Goal: Task Accomplishment & Management: Complete application form

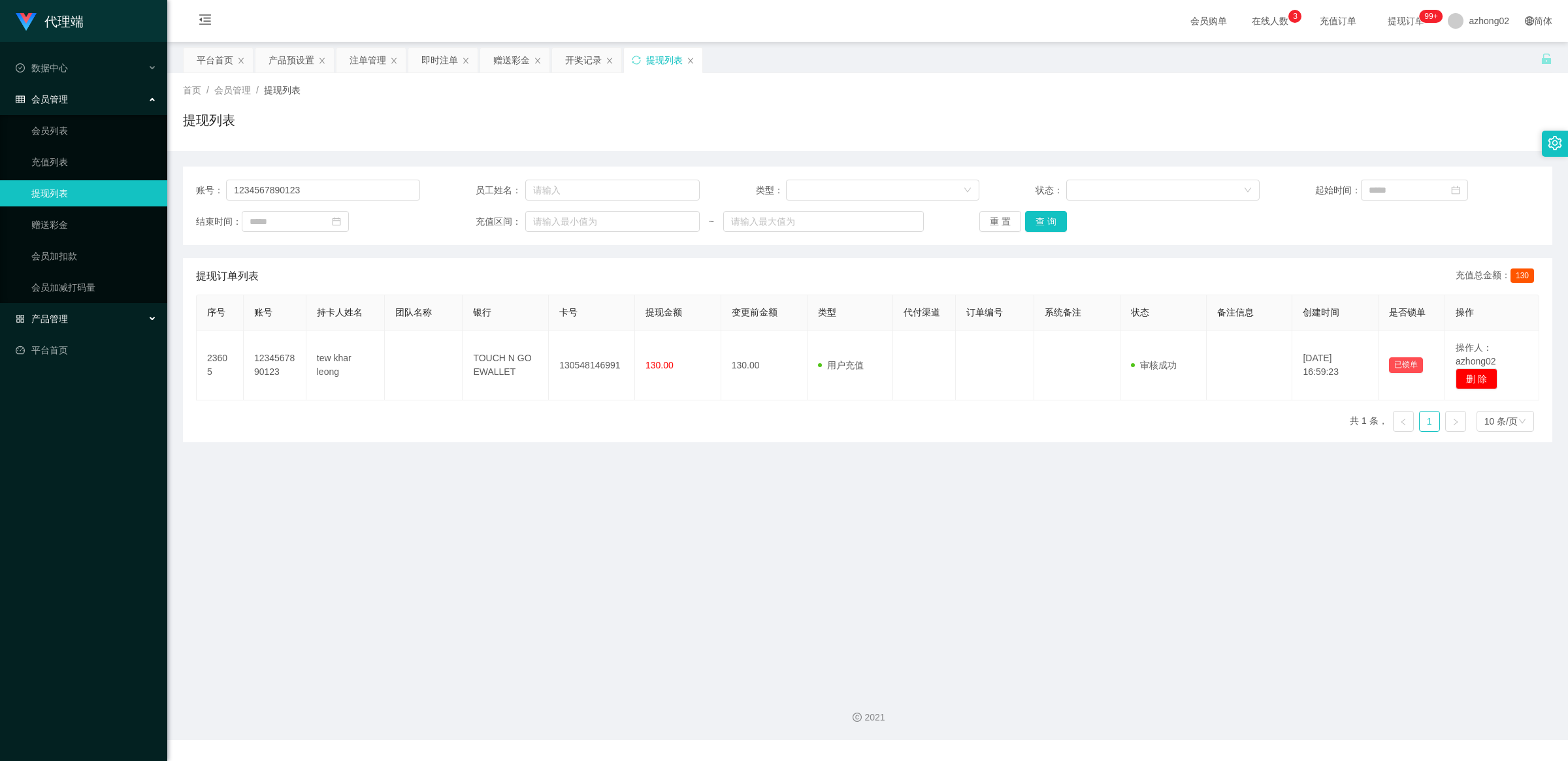
click at [54, 315] on span "产品管理" at bounding box center [41, 319] width 52 height 11
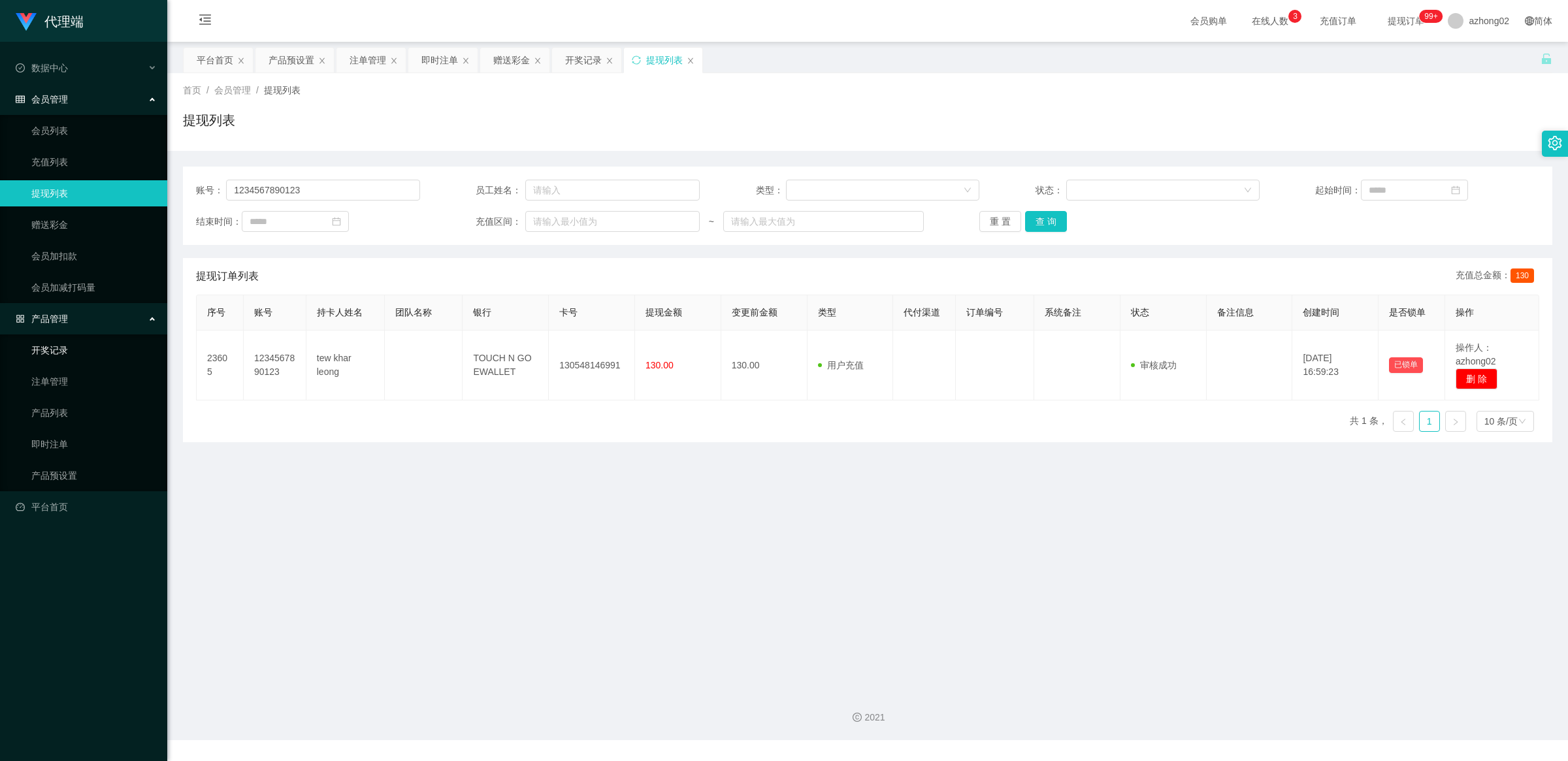
click at [55, 344] on link "开奖记录" at bounding box center [94, 350] width 125 height 26
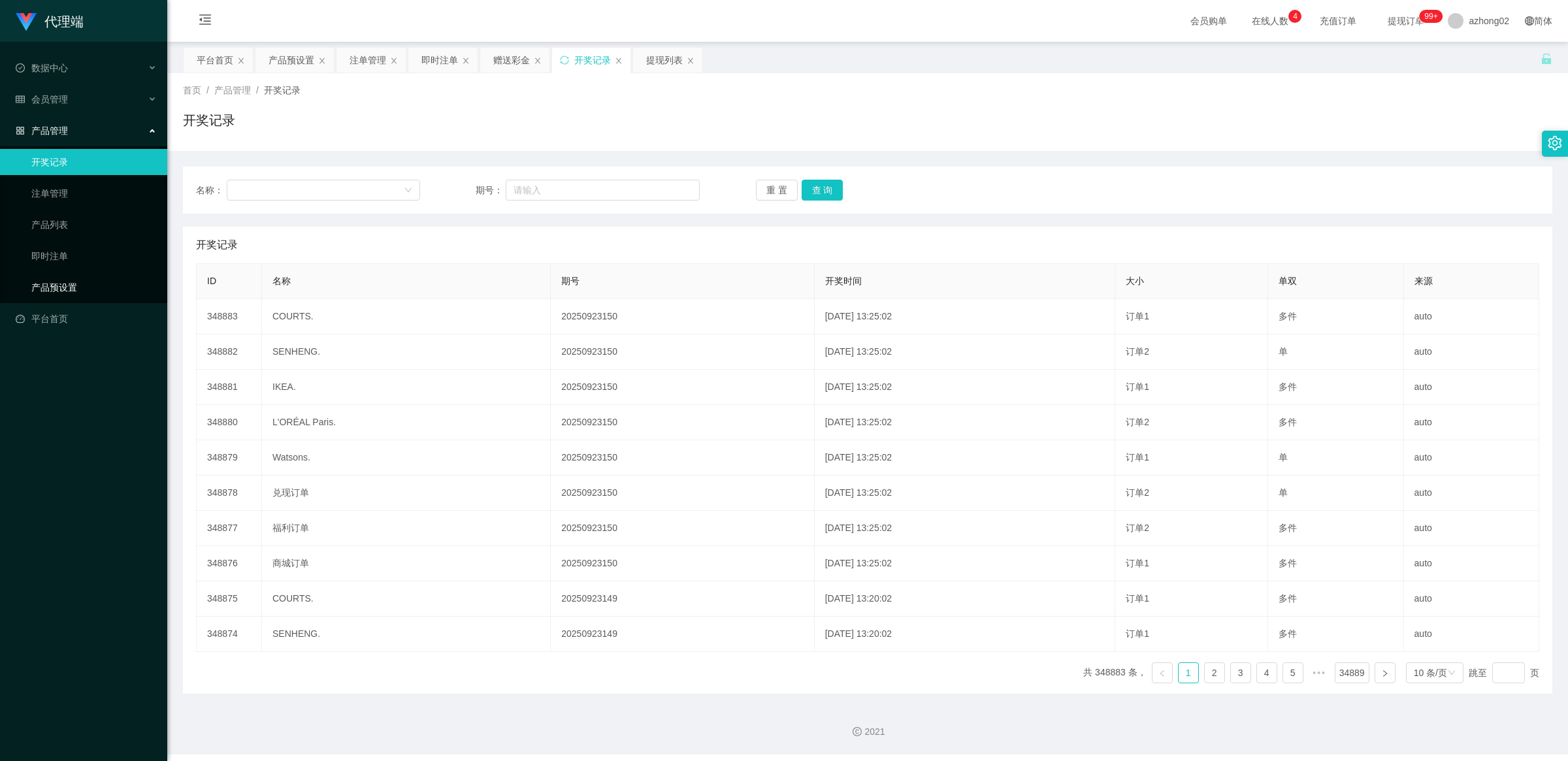
click at [89, 285] on link "产品预设置" at bounding box center [94, 288] width 125 height 26
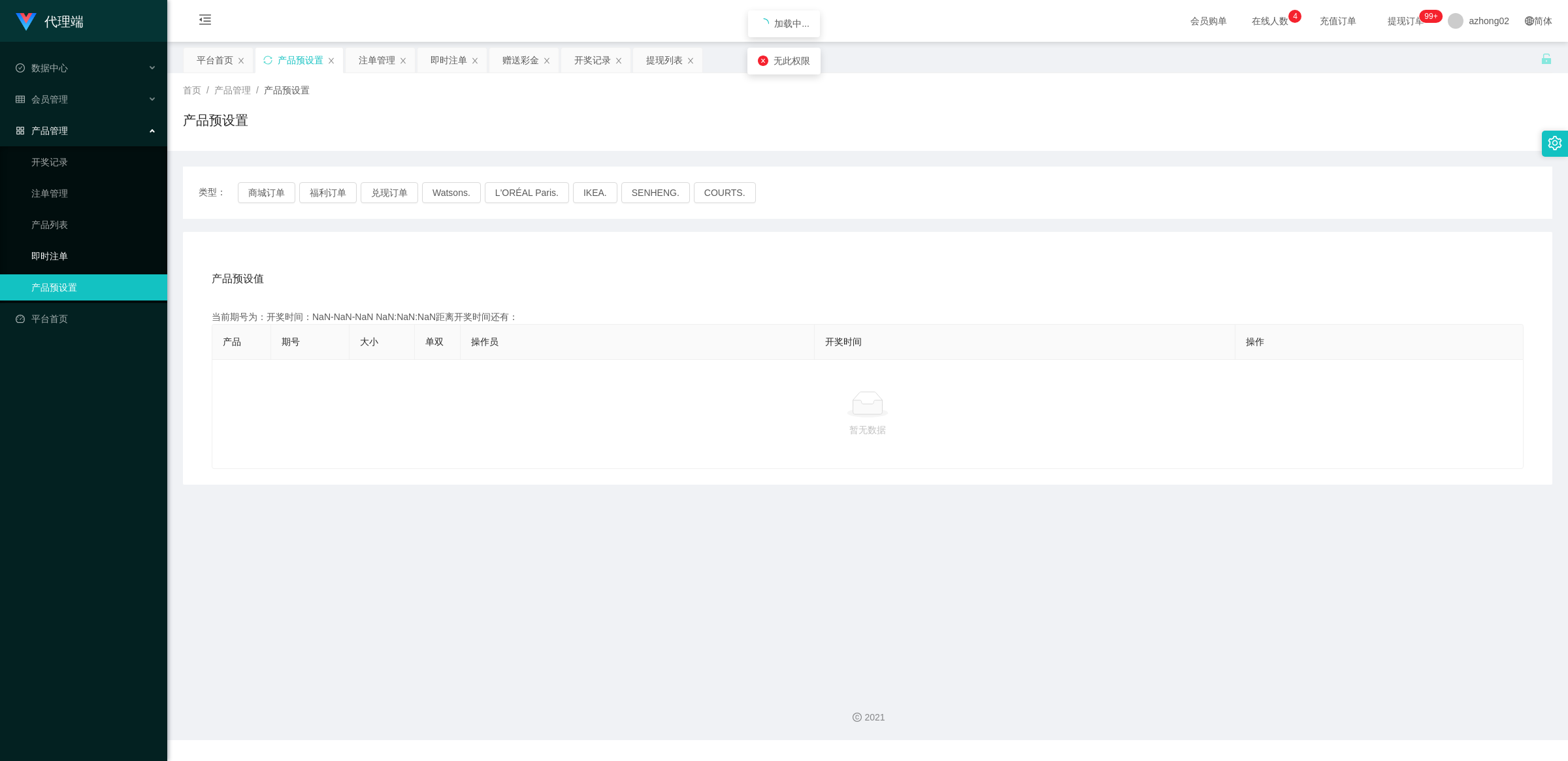
click at [50, 247] on link "即时注单" at bounding box center [94, 256] width 125 height 26
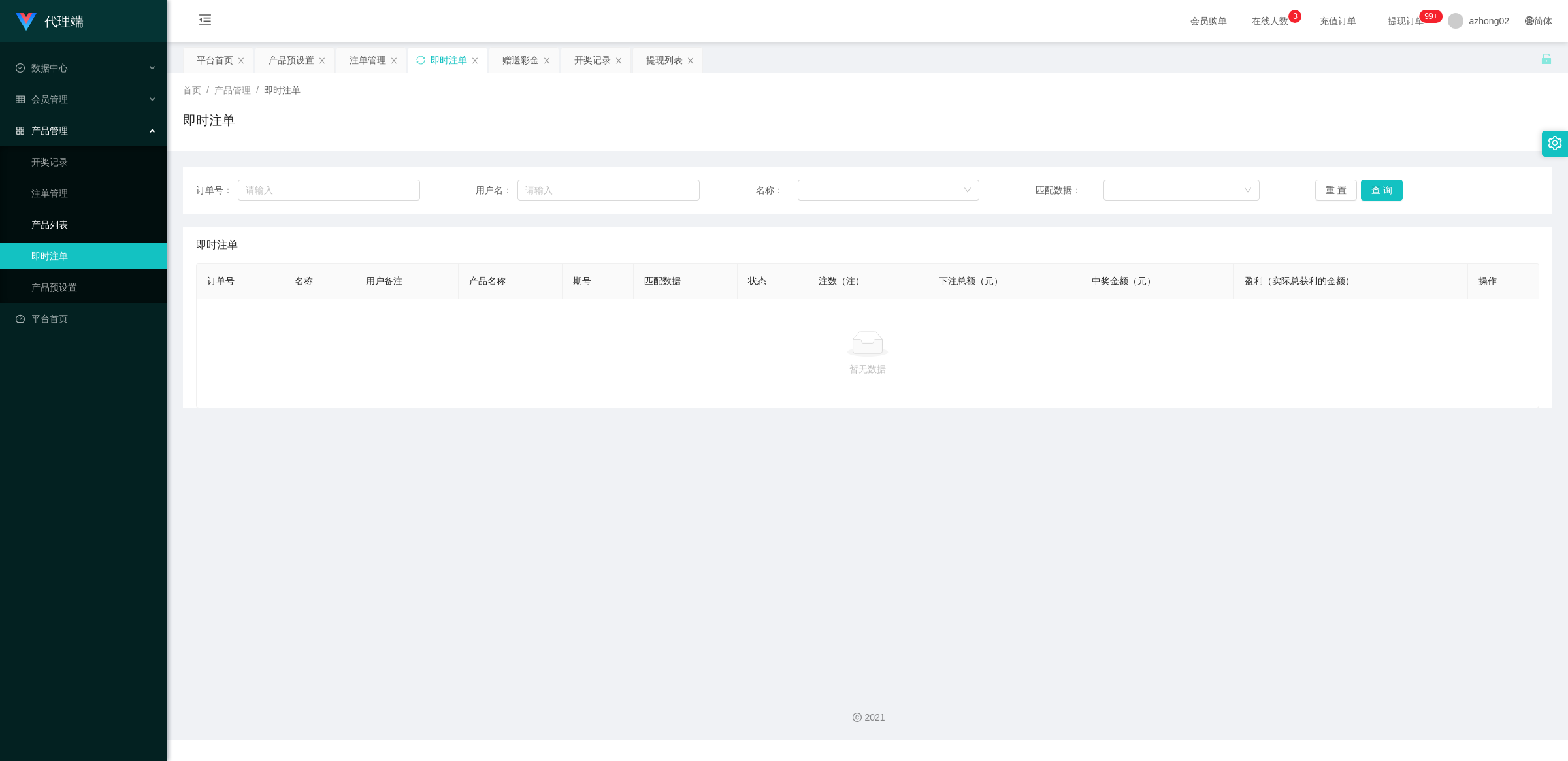
click at [65, 214] on link "产品列表" at bounding box center [94, 224] width 125 height 26
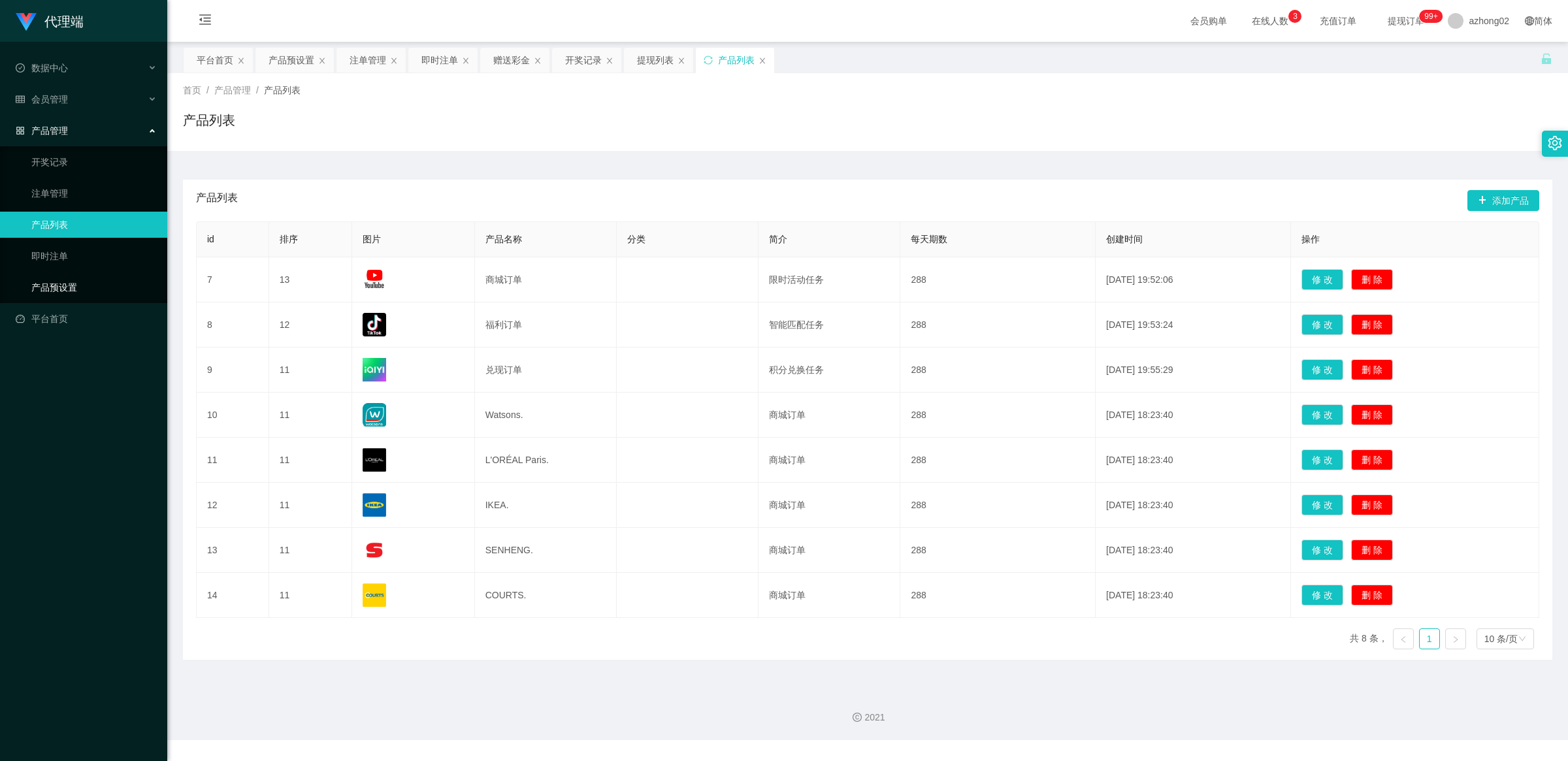
click at [55, 286] on link "产品预设置" at bounding box center [94, 288] width 125 height 26
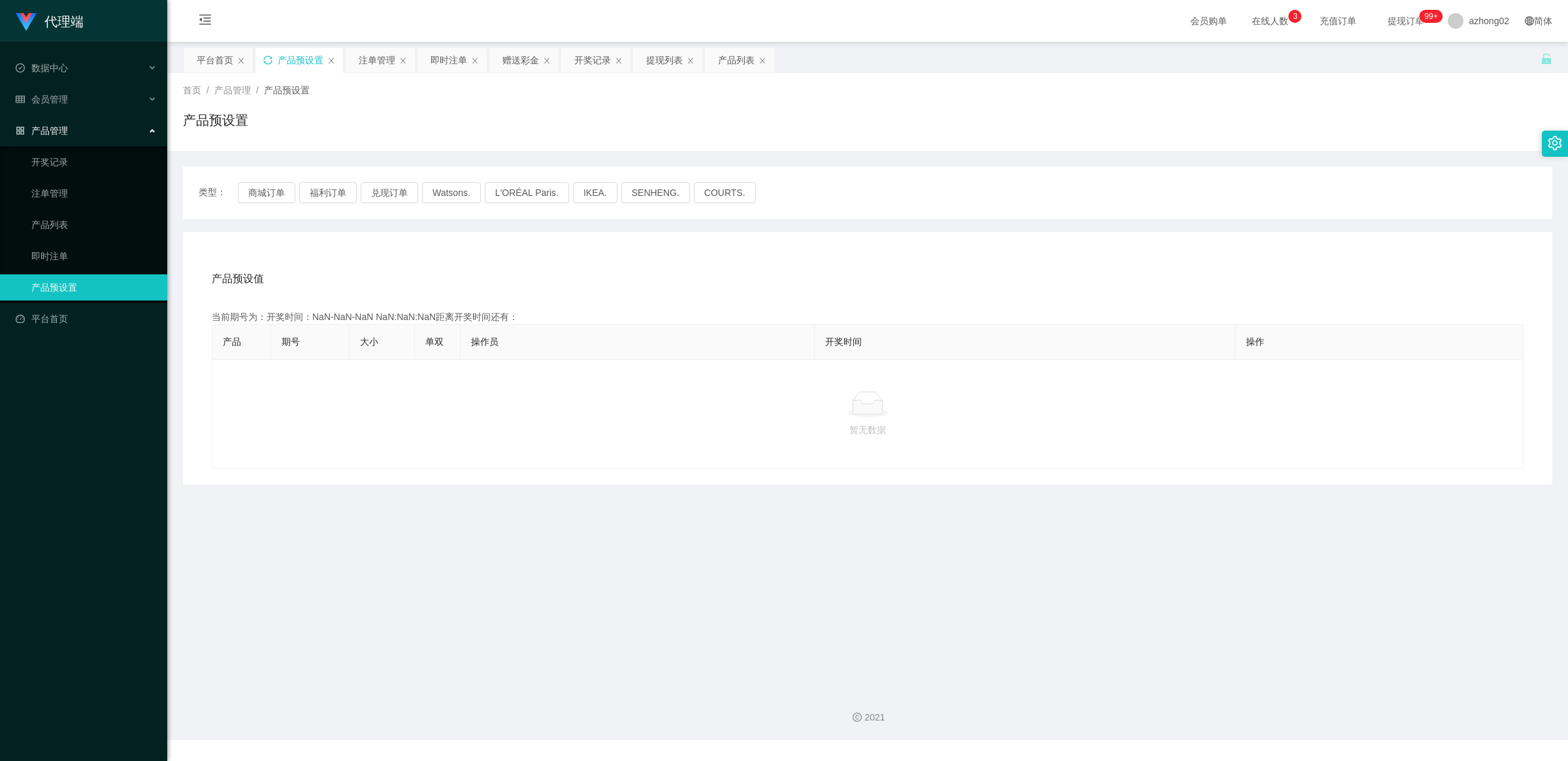
click at [263, 61] on icon "图标: sync" at bounding box center [267, 59] width 9 height 9
click at [558, 53] on span "退出登录" at bounding box center [1467, 56] width 37 height 11
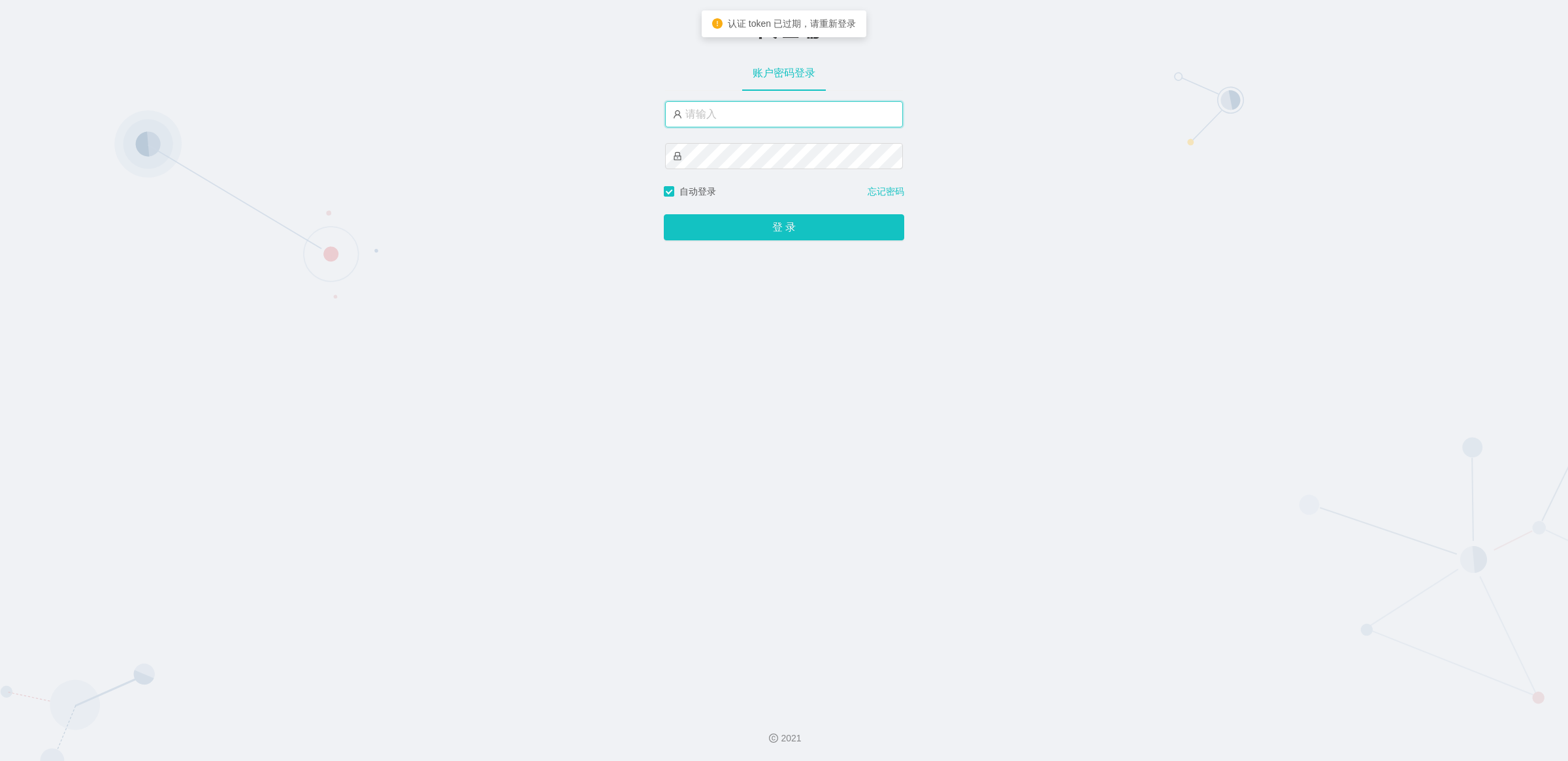
click at [558, 116] on input "text" at bounding box center [784, 115] width 238 height 26
type input "xiaohei05"
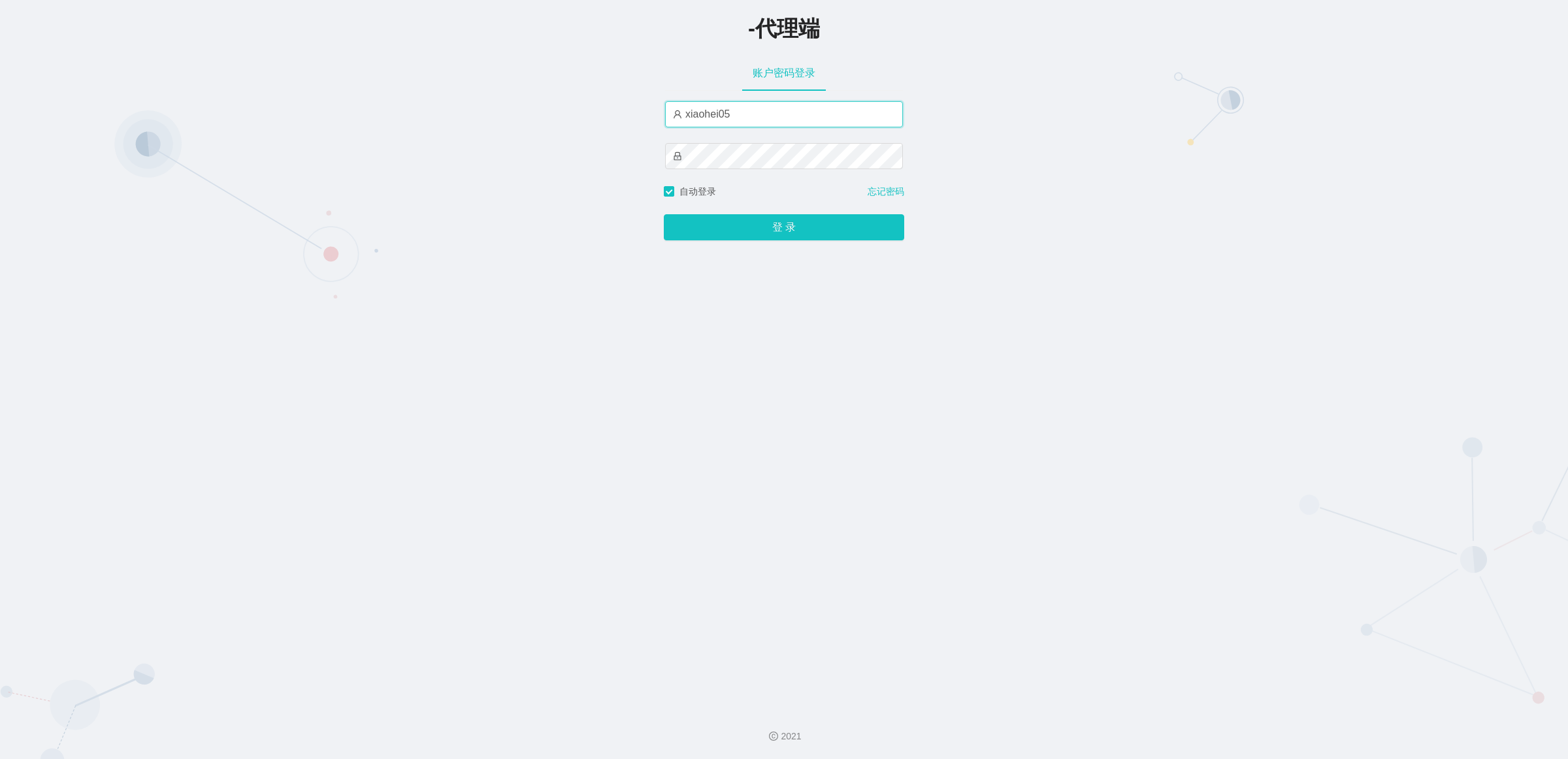
click at [558, 124] on input "xiaohei05" at bounding box center [784, 115] width 238 height 26
drag, startPoint x: 789, startPoint y: 132, endPoint x: 799, endPoint y: 116, distance: 18.9
click at [558, 132] on div "请输入账户名" at bounding box center [784, 133] width 238 height 15
click at [558, 115] on input "text" at bounding box center [784, 115] width 238 height 26
type input "azhong02"
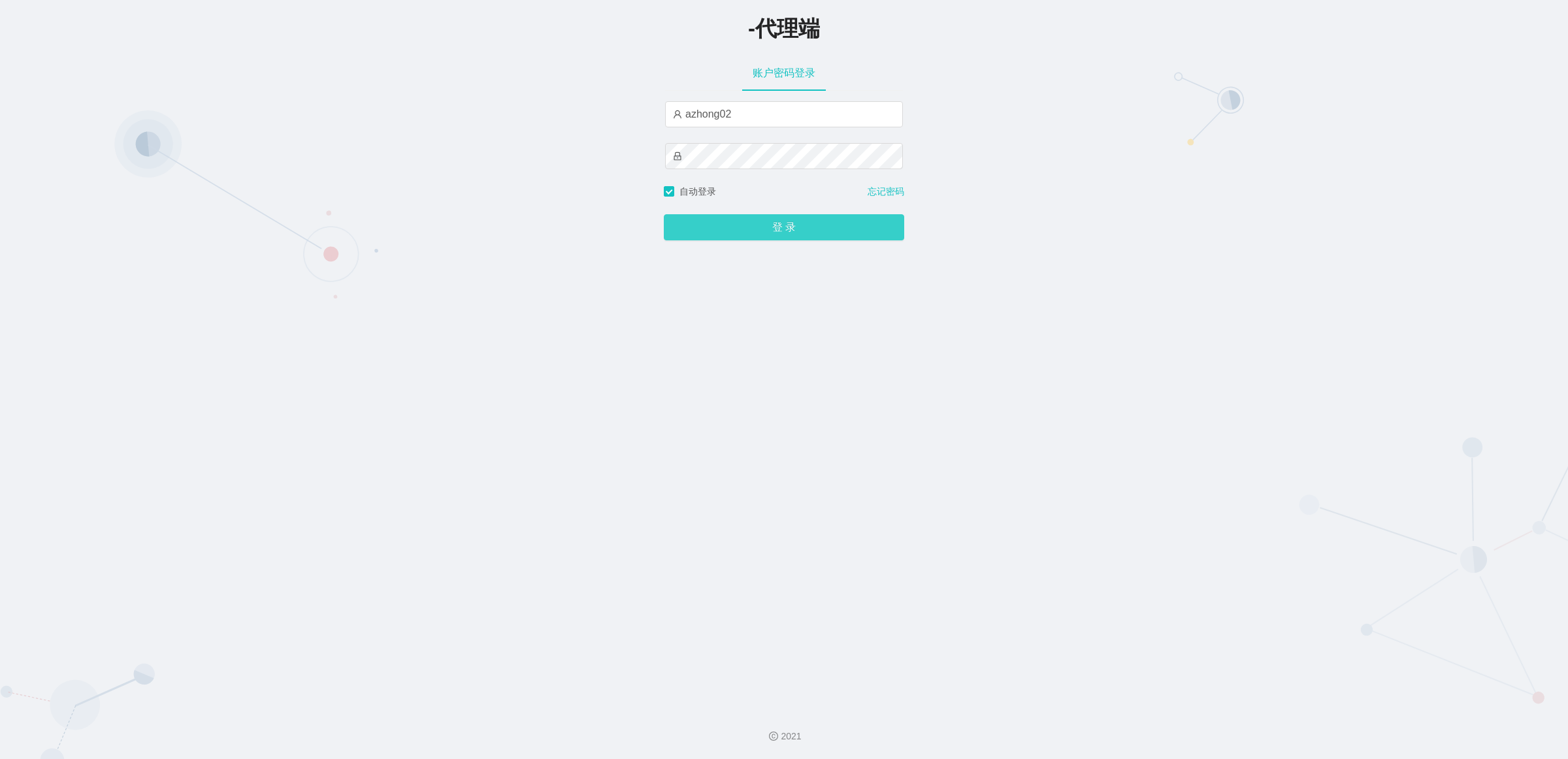
click at [558, 226] on button "登 录" at bounding box center [784, 228] width 241 height 26
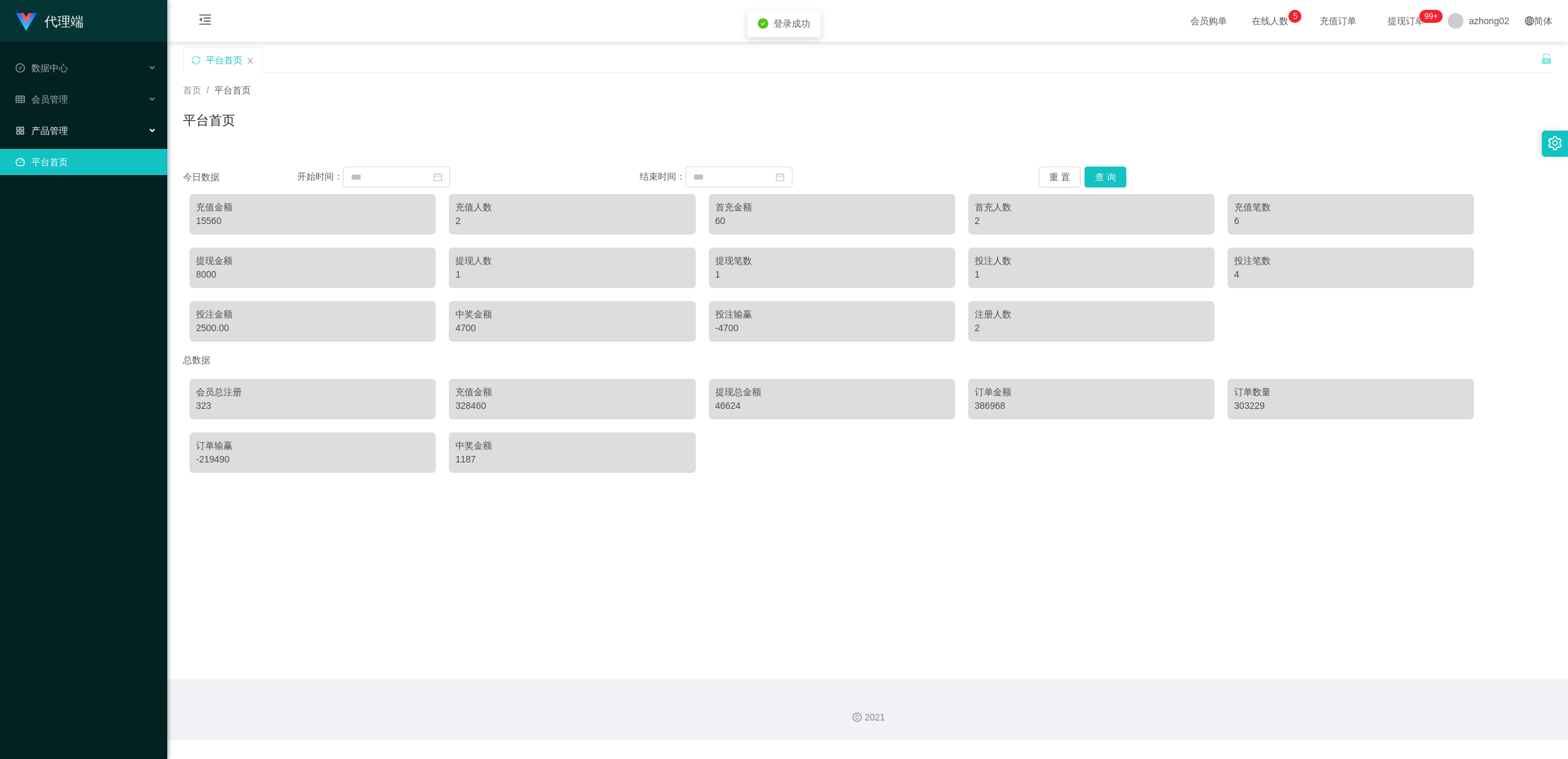
click at [115, 132] on div "产品管理" at bounding box center [84, 131] width 167 height 26
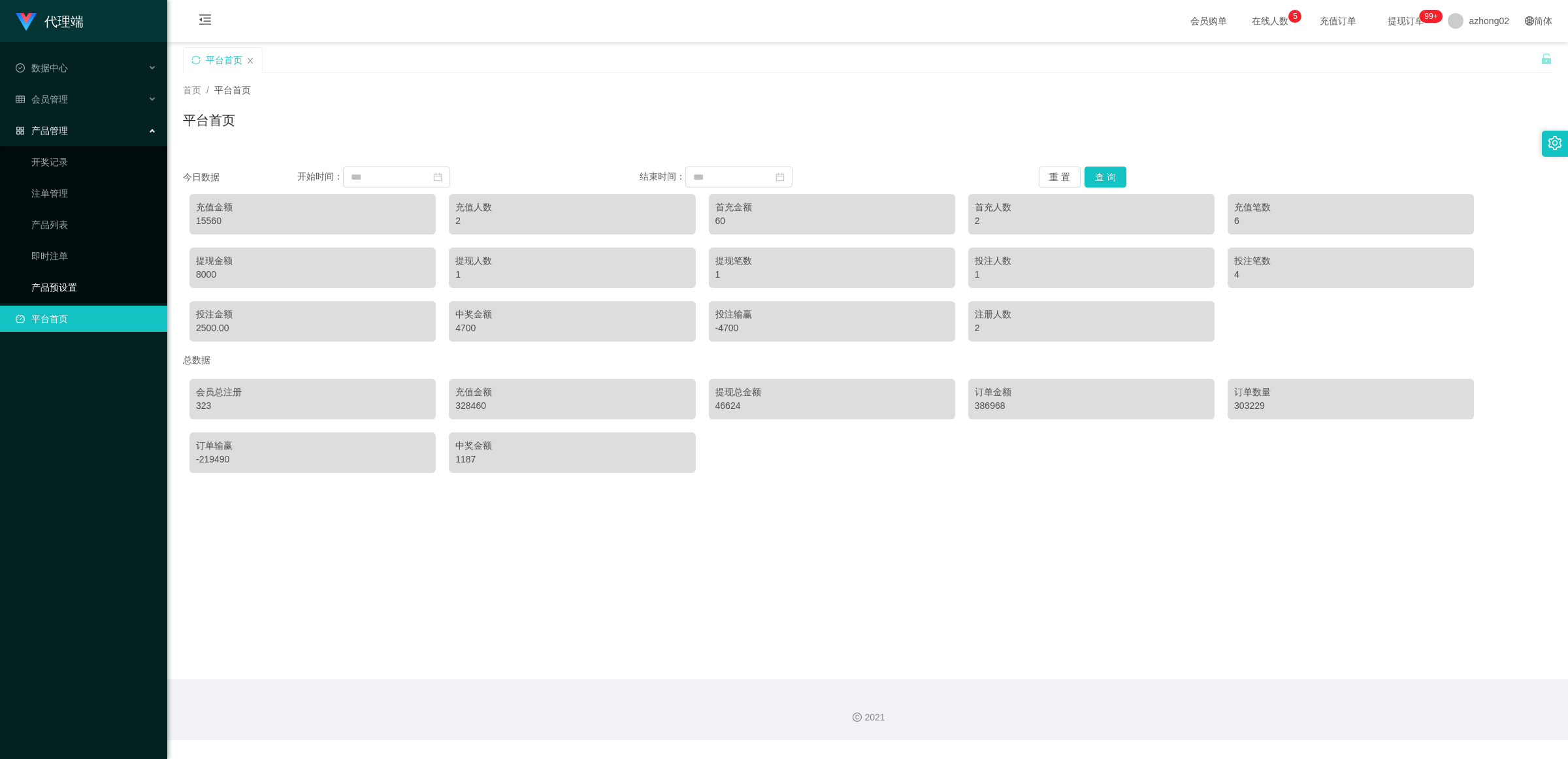
click at [86, 278] on link "产品预设置" at bounding box center [94, 288] width 125 height 26
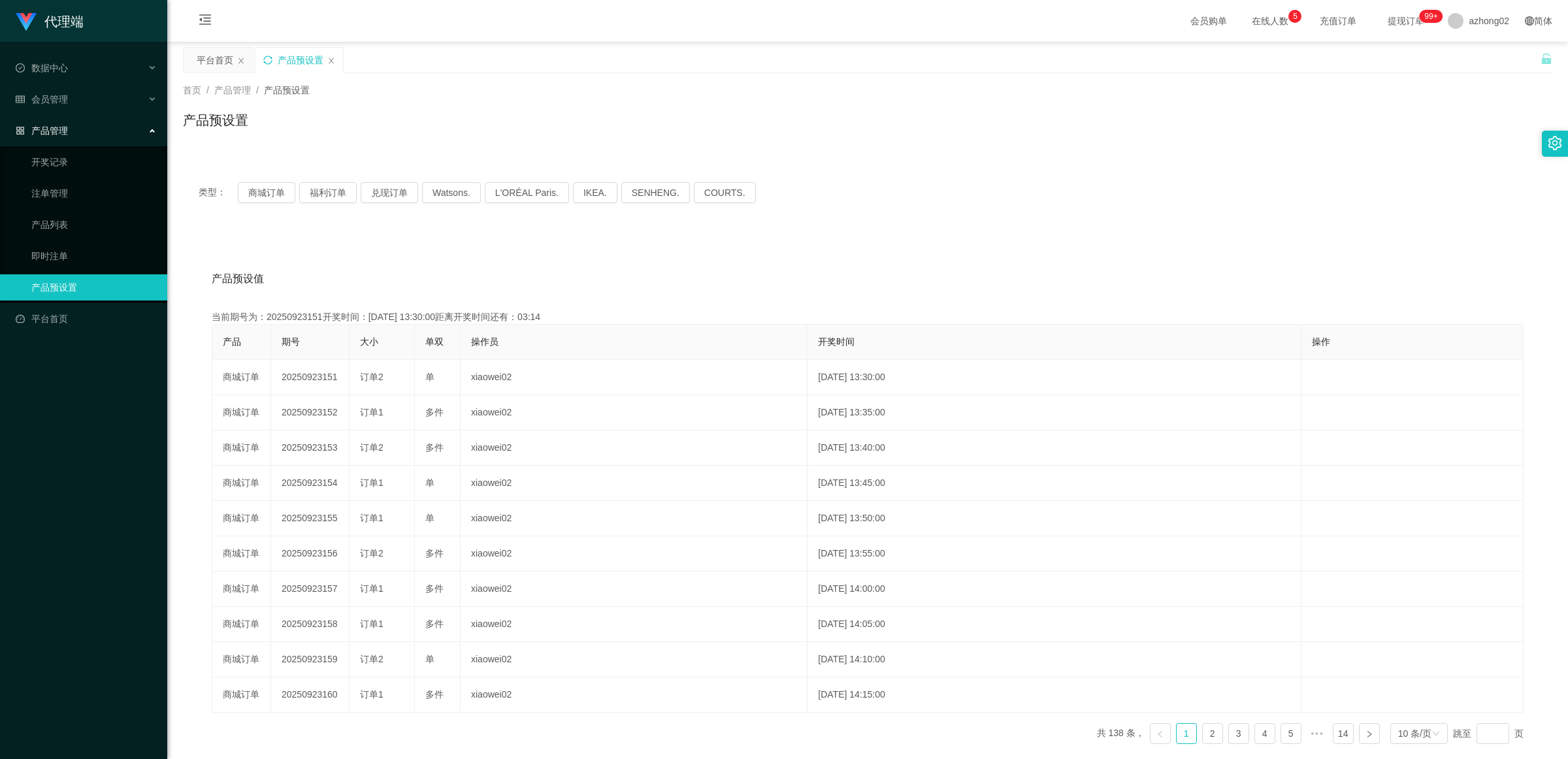
click at [266, 58] on icon "图标: sync" at bounding box center [267, 59] width 9 height 9
click at [79, 105] on div "会员管理" at bounding box center [84, 99] width 167 height 26
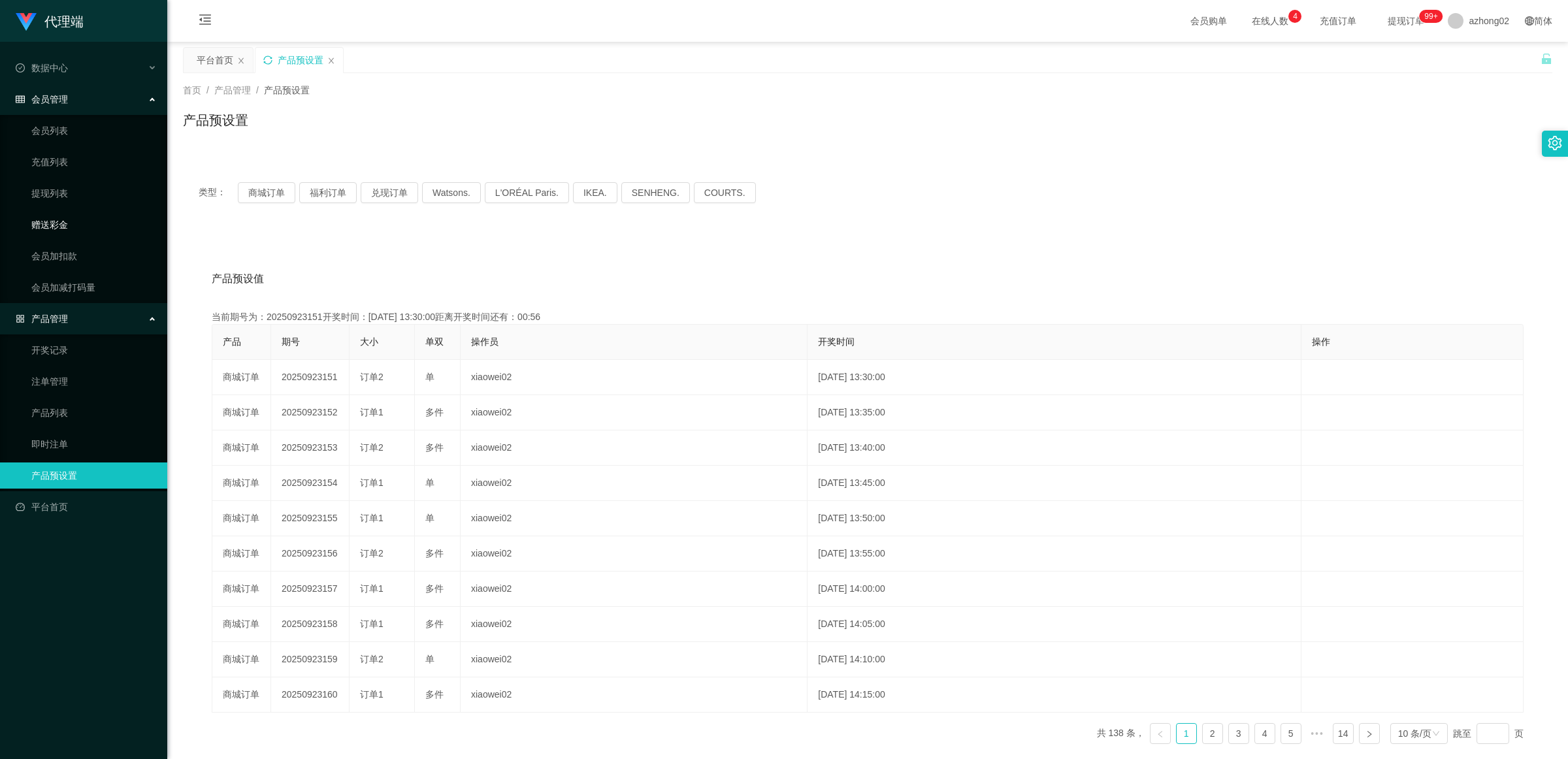
click at [62, 222] on link "赠送彩金" at bounding box center [94, 224] width 125 height 26
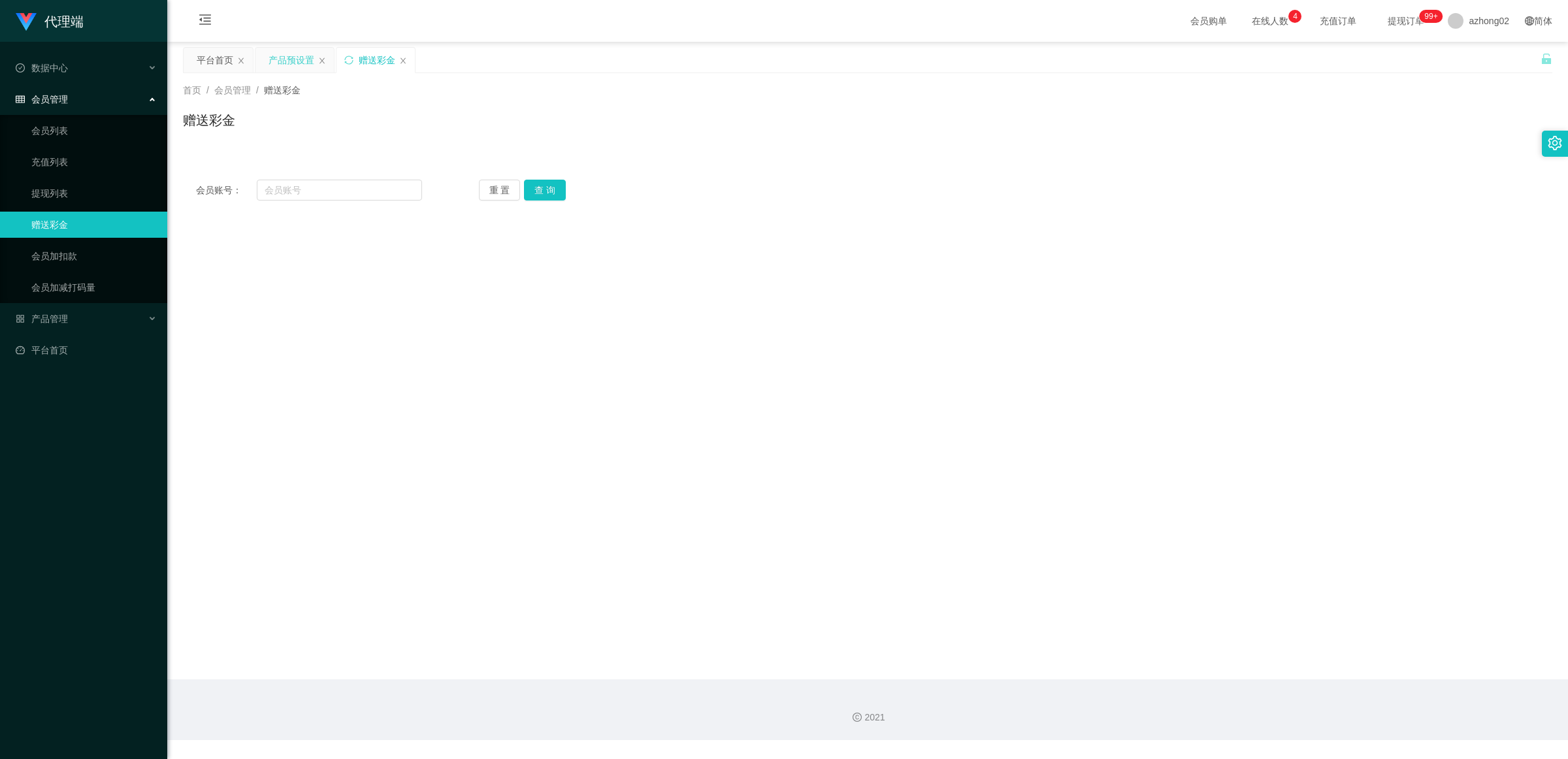
click at [306, 202] on div "会员账号： 重 置 查 询 会员账号 会员姓名 账号余额 操作类型 彩金加款 彩金扣款 金额 确 定" at bounding box center [867, 190] width 1370 height 47
click at [317, 194] on input "text" at bounding box center [339, 190] width 165 height 21
type input "8572"
click at [539, 187] on button "查 询" at bounding box center [545, 190] width 41 height 21
click at [548, 184] on button "查 询" at bounding box center [545, 190] width 41 height 21
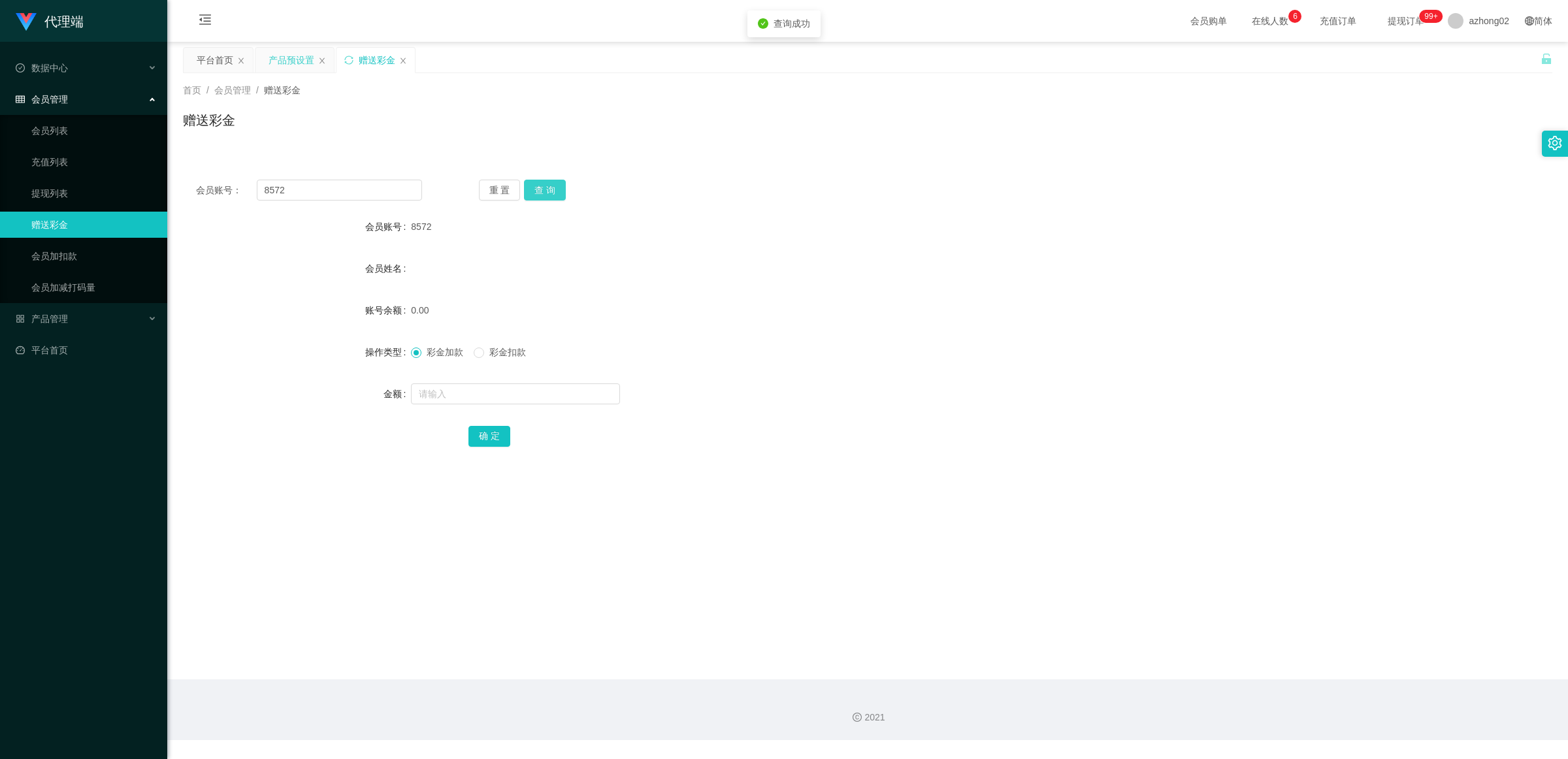
click at [549, 186] on button "查 询" at bounding box center [545, 190] width 41 height 21
click at [346, 60] on icon "图标: sync" at bounding box center [349, 59] width 9 height 9
click at [385, 188] on input "text" at bounding box center [339, 190] width 165 height 21
type input "8572"
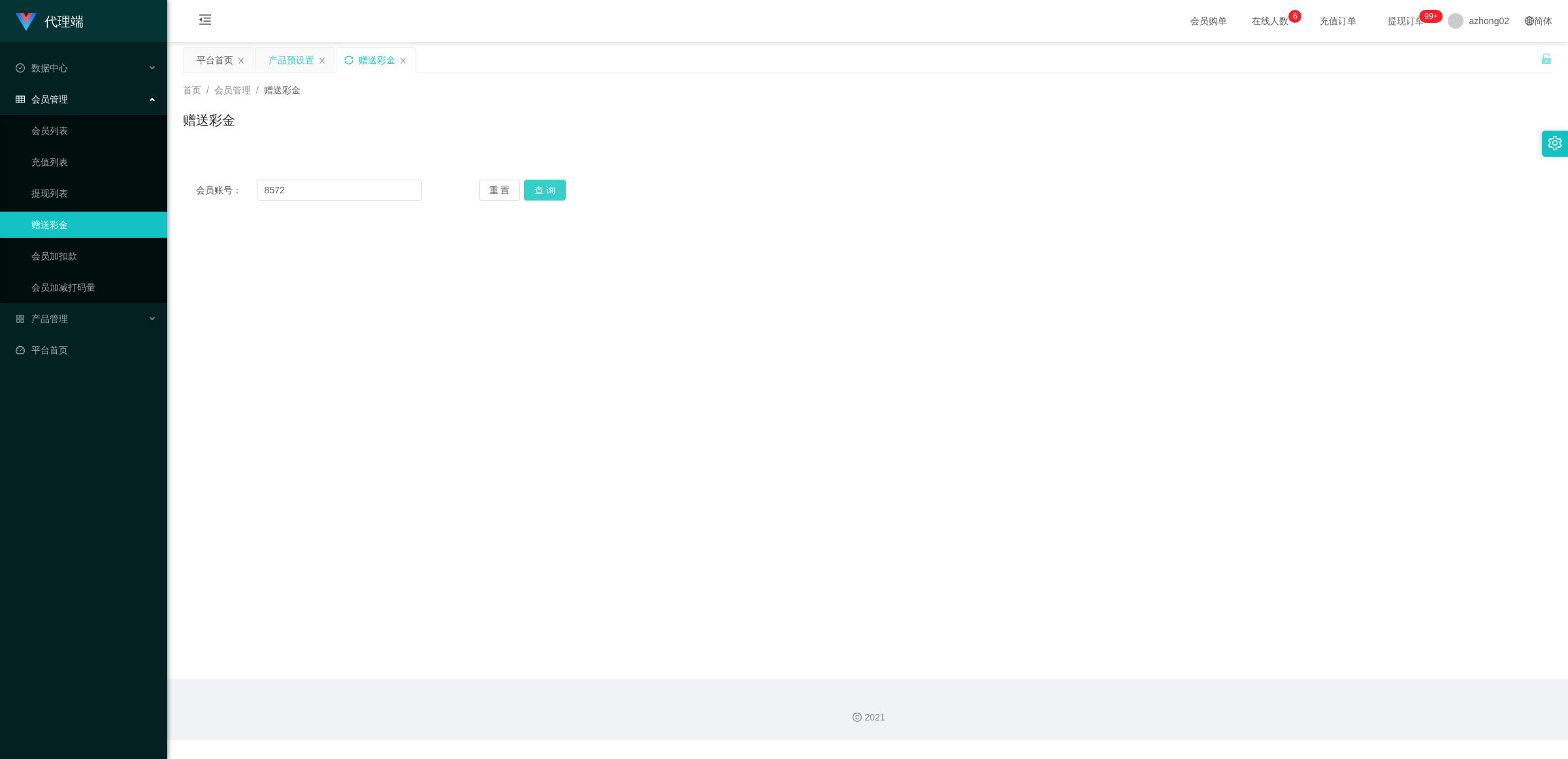
click at [558, 193] on button "查 询" at bounding box center [545, 190] width 41 height 21
click at [552, 191] on button "查 询" at bounding box center [545, 190] width 41 height 21
click at [468, 272] on div "会员姓名" at bounding box center [867, 268] width 1370 height 26
click at [532, 184] on button "查 询" at bounding box center [545, 190] width 41 height 21
click at [503, 189] on button "重 置" at bounding box center [499, 190] width 41 height 21
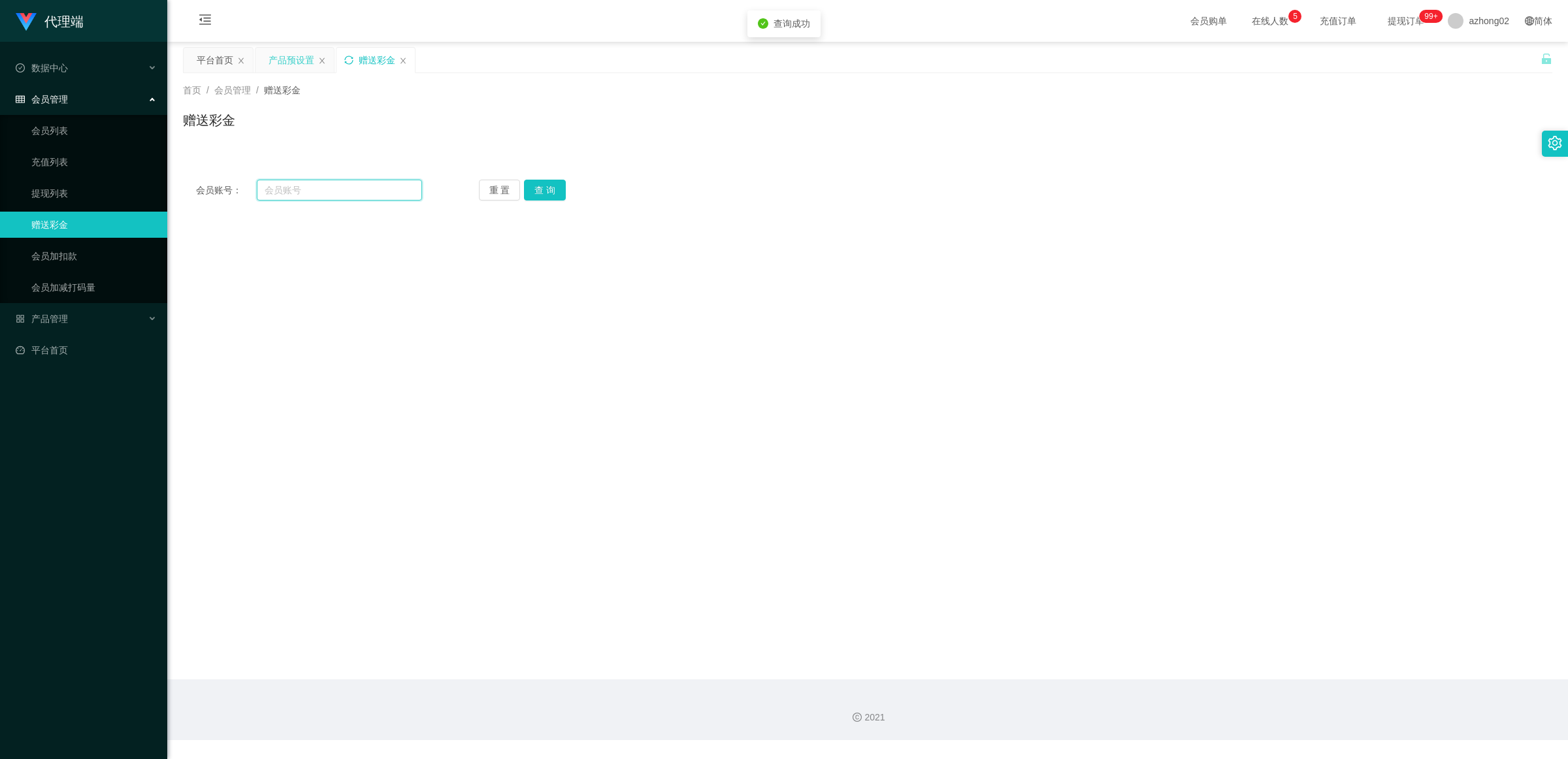
click at [348, 184] on input "text" at bounding box center [339, 190] width 165 height 21
type input "8572"
click at [558, 195] on div "重 置 查 询" at bounding box center [592, 190] width 226 height 21
click at [546, 191] on button "查 询" at bounding box center [545, 190] width 41 height 21
click at [348, 59] on icon "图标: sync" at bounding box center [349, 59] width 9 height 9
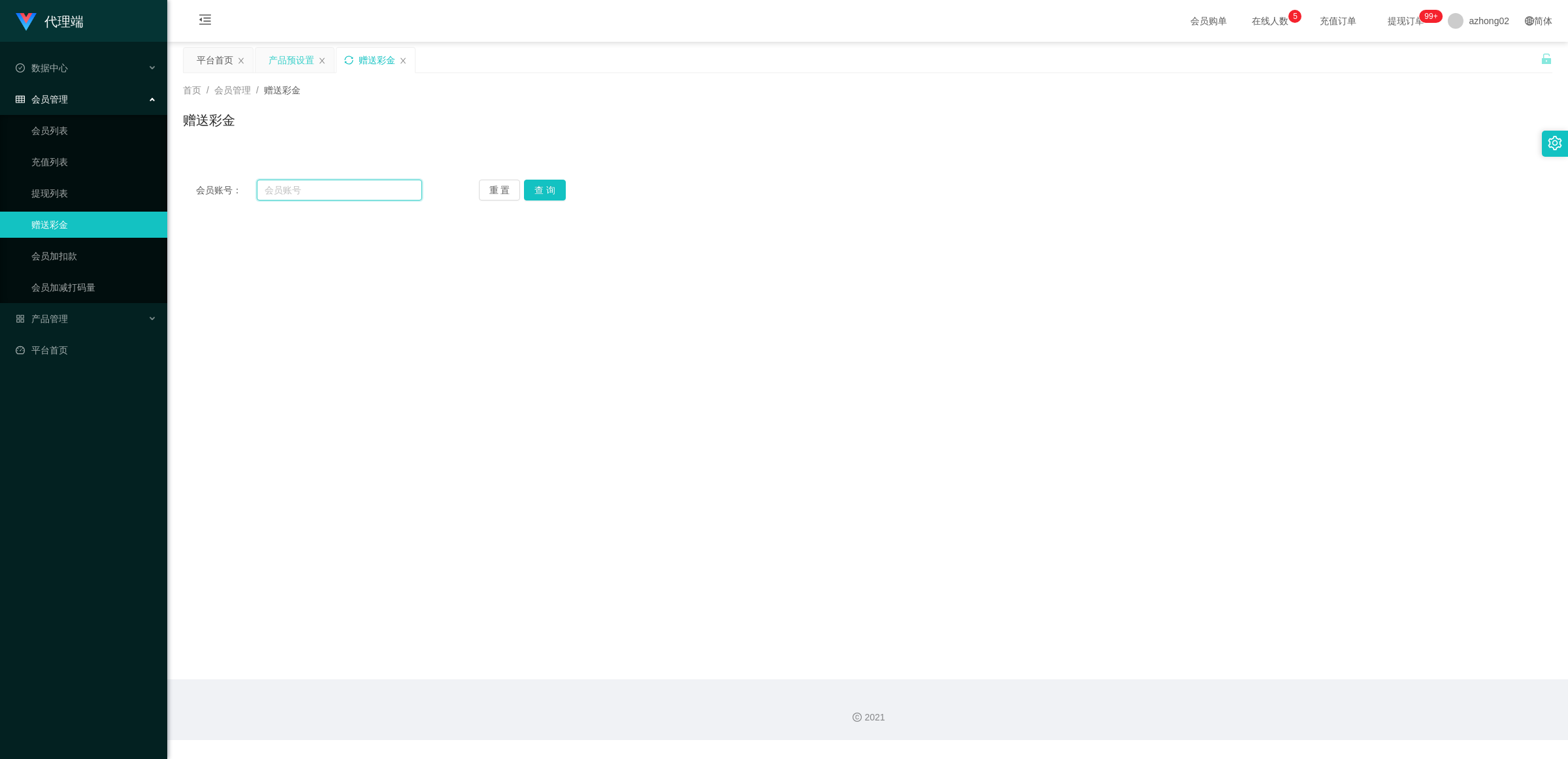
click at [318, 197] on input "text" at bounding box center [339, 190] width 165 height 21
type input "8572"
click at [541, 183] on button "查 询" at bounding box center [545, 190] width 41 height 21
click at [523, 359] on label "彩金扣款" at bounding box center [502, 352] width 58 height 14
click at [526, 354] on span "彩金扣款" at bounding box center [508, 352] width 47 height 11
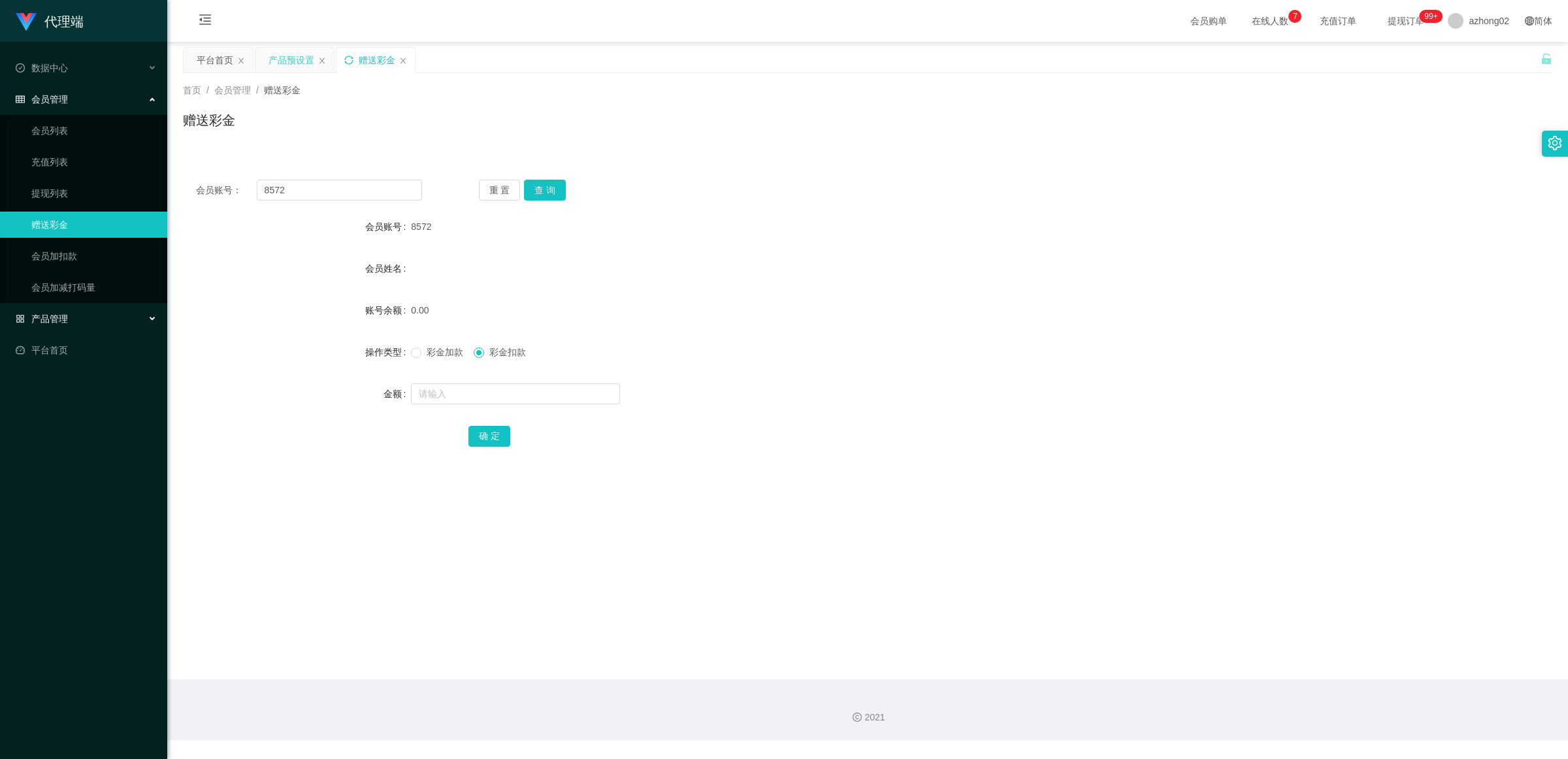
click at [68, 314] on div "产品管理" at bounding box center [84, 319] width 167 height 26
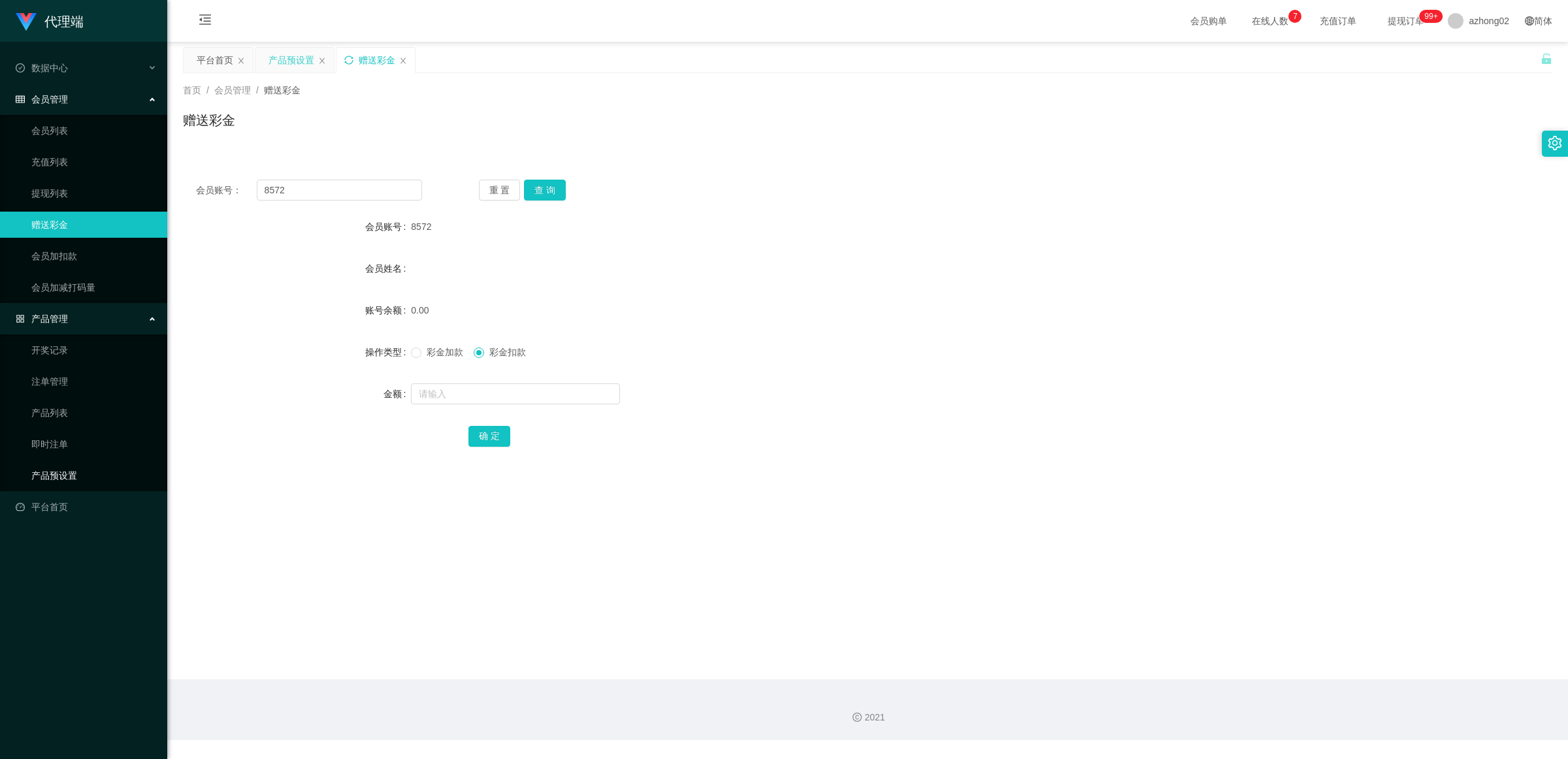
click at [55, 478] on link "产品预设置" at bounding box center [94, 475] width 125 height 26
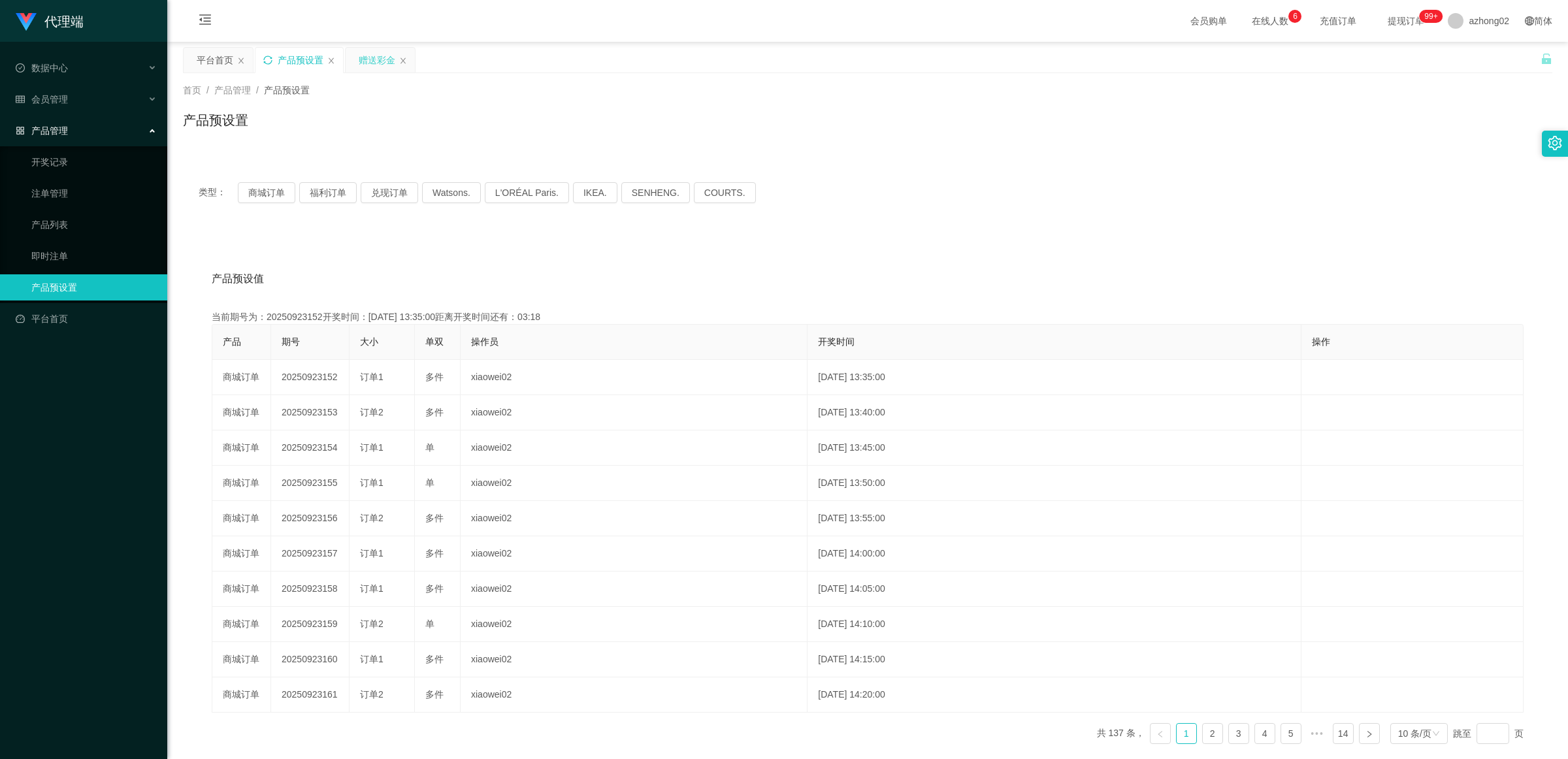
click at [266, 56] on icon "图标: sync" at bounding box center [267, 59] width 9 height 9
click at [374, 59] on div "赠送彩金" at bounding box center [376, 60] width 37 height 25
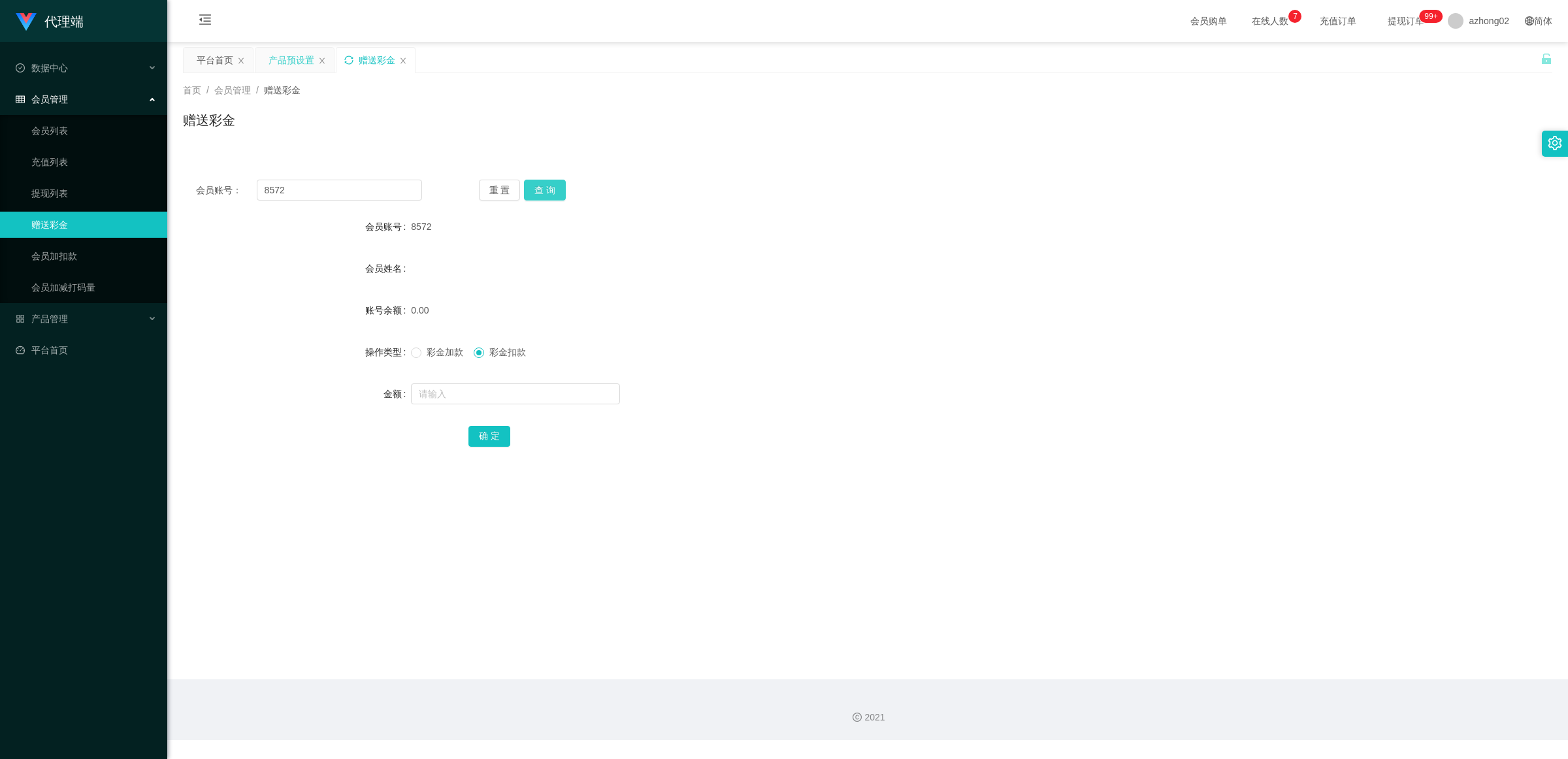
click at [537, 188] on button "查 询" at bounding box center [545, 190] width 41 height 21
click at [347, 60] on icon "图标: sync" at bounding box center [349, 59] width 9 height 9
click at [330, 180] on div "会员账号： 重 置 查 询 会员账号 会员姓名 账号余额 操作类型 彩金加款 彩金扣款 金额 确 定" at bounding box center [867, 190] width 1370 height 47
click at [328, 187] on input "text" at bounding box center [339, 190] width 165 height 21
click at [557, 191] on button "查 询" at bounding box center [545, 190] width 41 height 21
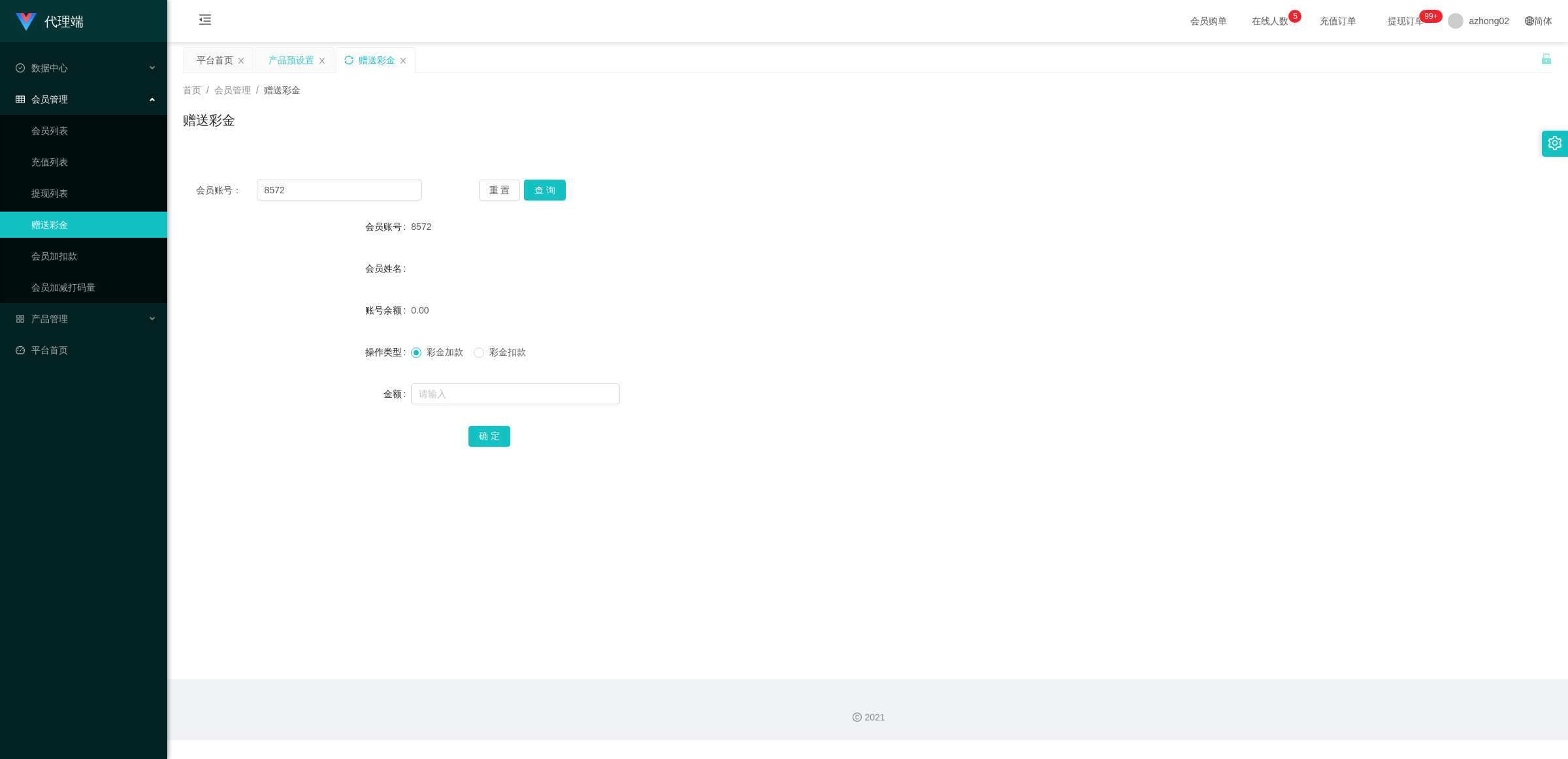
click at [338, 203] on div "会员账号： 8572 重 置 查 询 会员账号 8572 会员姓名 账号余额 0.00 操作类型 彩金加款 彩金扣款 金额 确 定" at bounding box center [867, 322] width 1370 height 311
click at [341, 197] on input "8572" at bounding box center [339, 190] width 165 height 21
paste input "016629558"
type input "0166295582"
click at [550, 191] on button "查 询" at bounding box center [545, 190] width 41 height 21
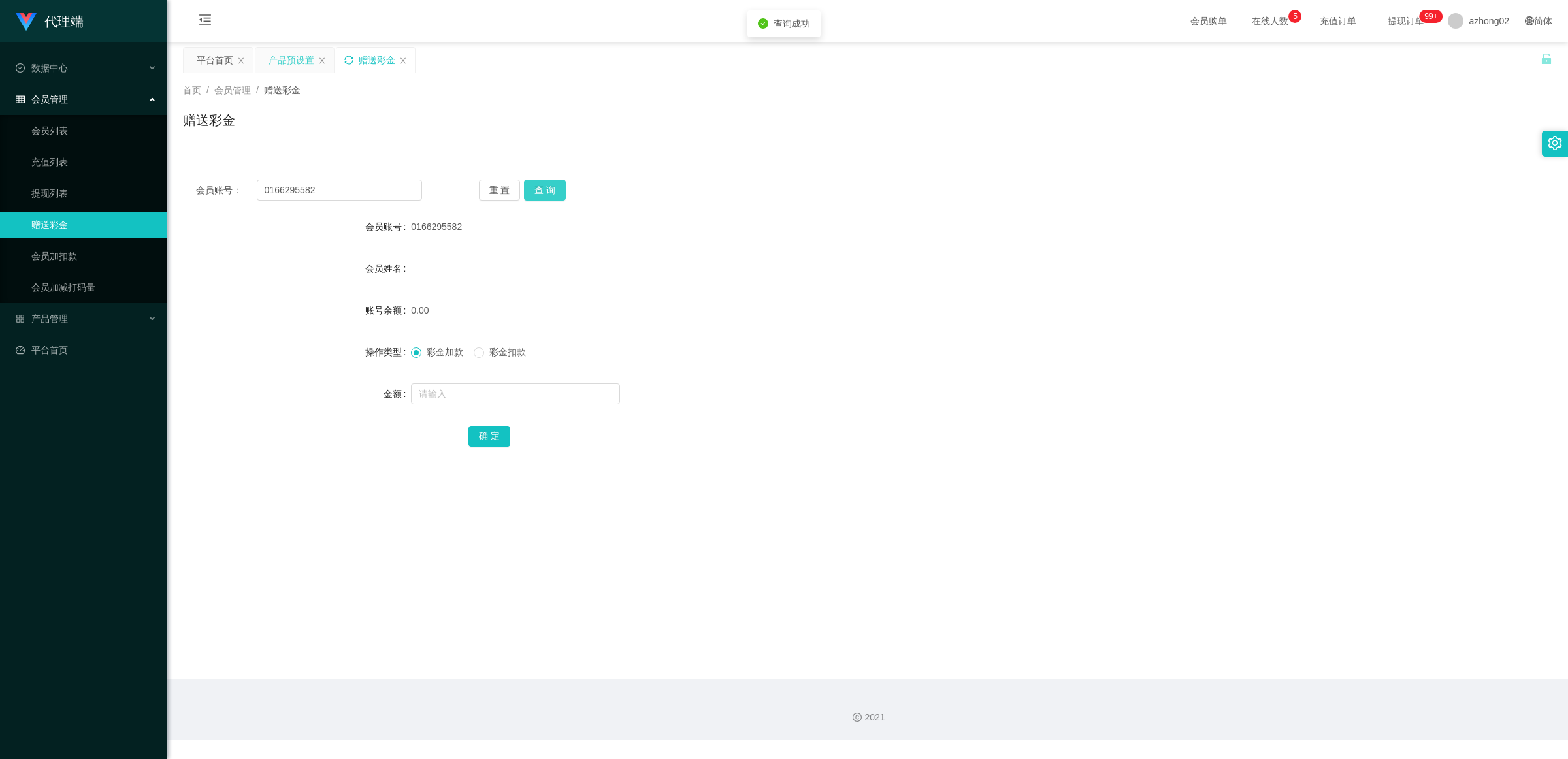
click at [550, 191] on button "查 询" at bounding box center [545, 190] width 41 height 21
click at [54, 321] on span "产品管理" at bounding box center [41, 319] width 52 height 11
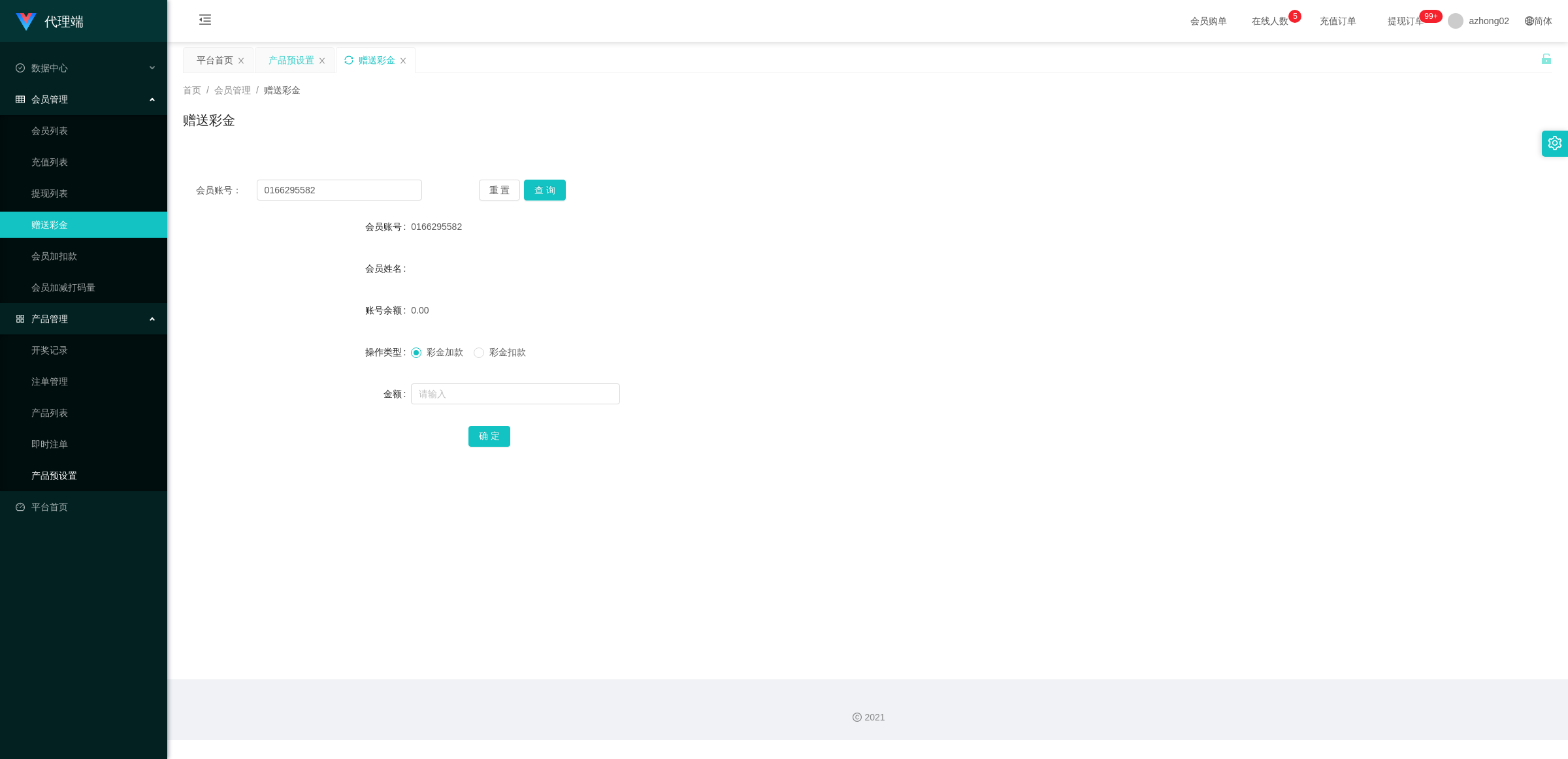
click at [72, 484] on link "产品预设置" at bounding box center [94, 475] width 125 height 26
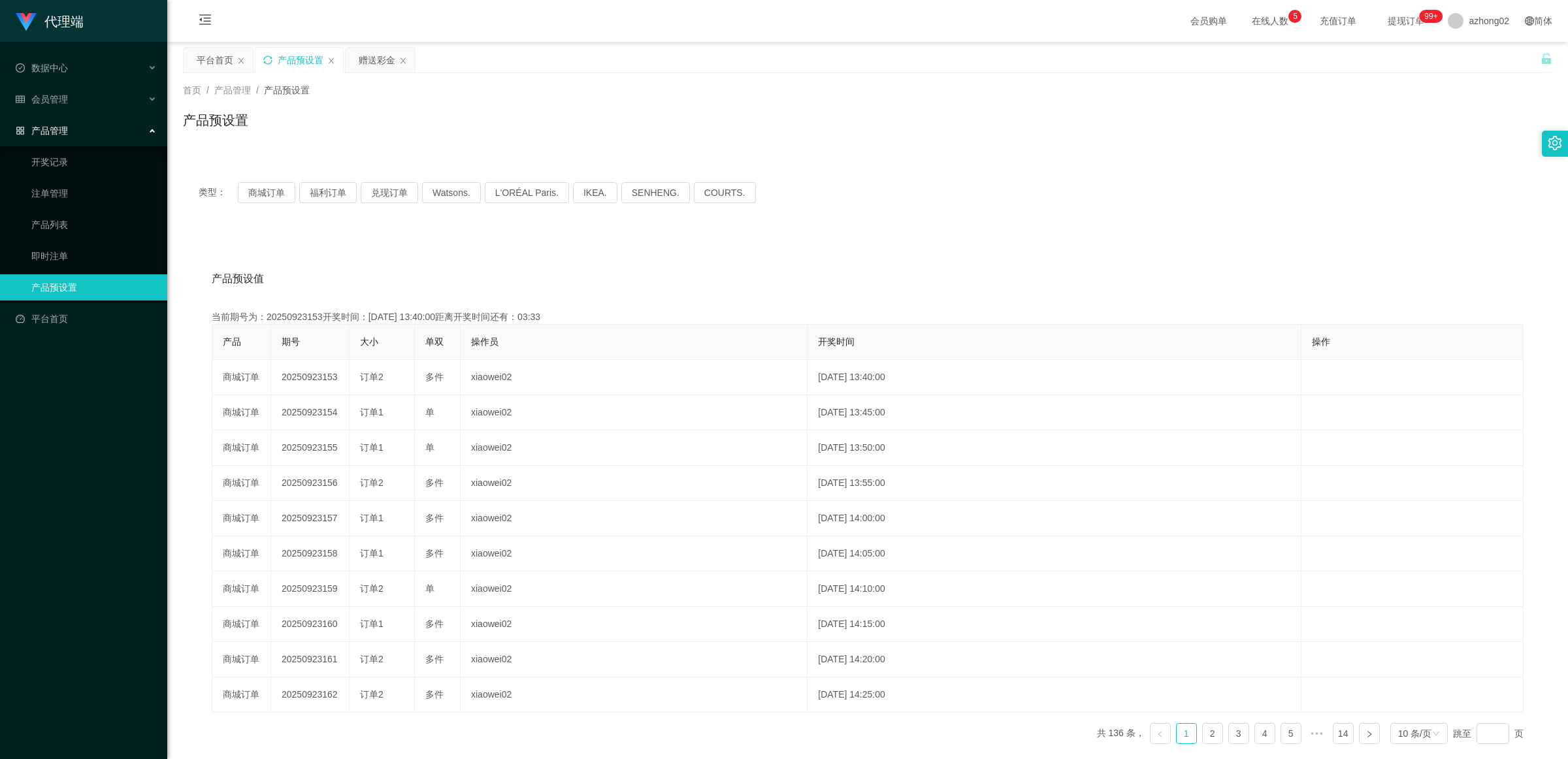
click at [558, 168] on div "类型： 商城订单 福利订单 兑现订单 Watsons. L'ORÉAL Paris. IKEA. [GEOGRAPHIC_DATA]. COURTS." at bounding box center [867, 193] width 1370 height 52
click at [367, 67] on div "赠送彩金" at bounding box center [376, 60] width 37 height 25
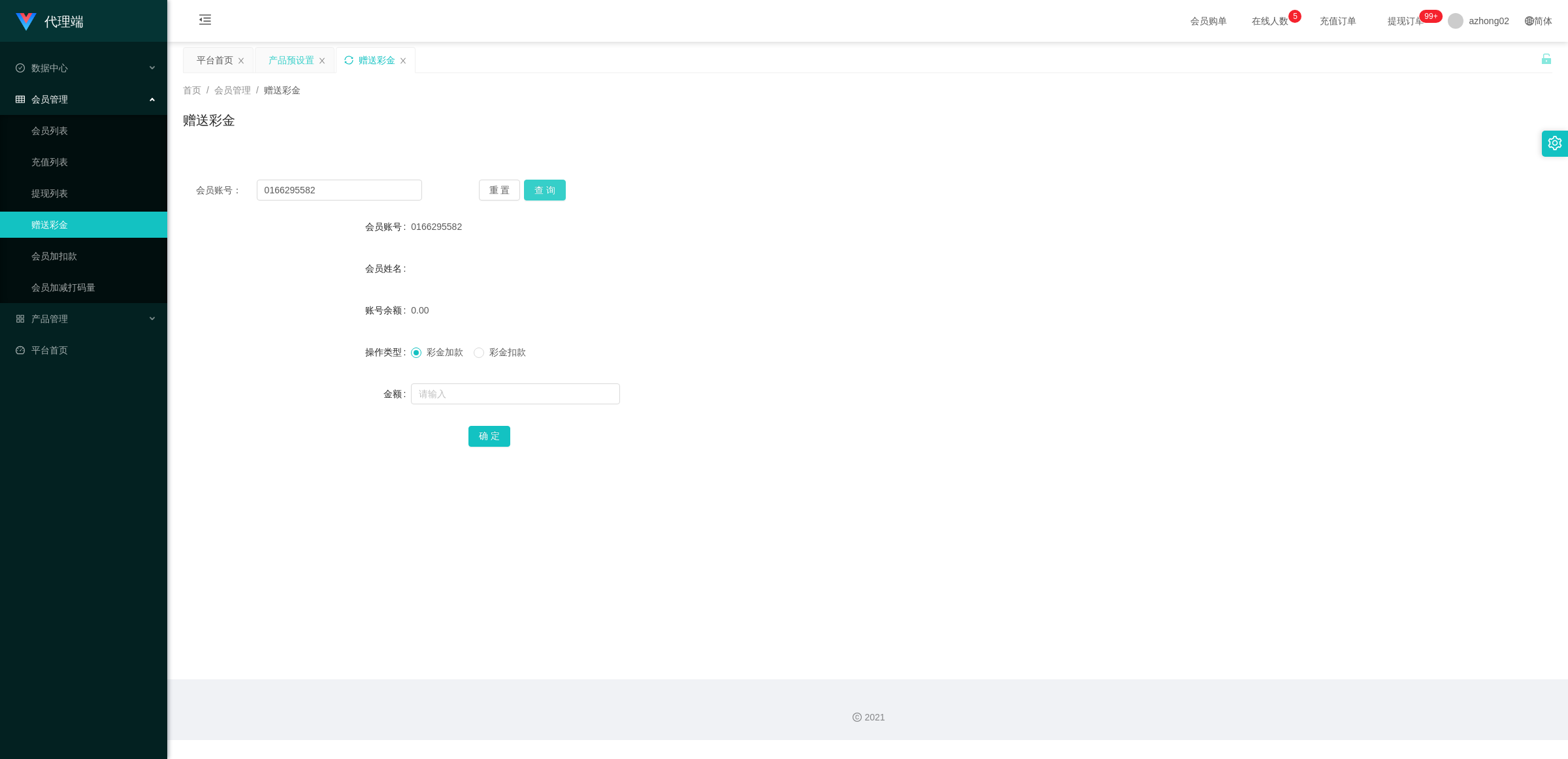
click at [539, 195] on button "查 询" at bounding box center [545, 190] width 41 height 21
click at [540, 194] on button "查 询" at bounding box center [545, 190] width 41 height 21
click at [351, 54] on div "赠送彩金" at bounding box center [376, 60] width 78 height 25
click at [348, 59] on icon "图标: sync" at bounding box center [349, 59] width 9 height 9
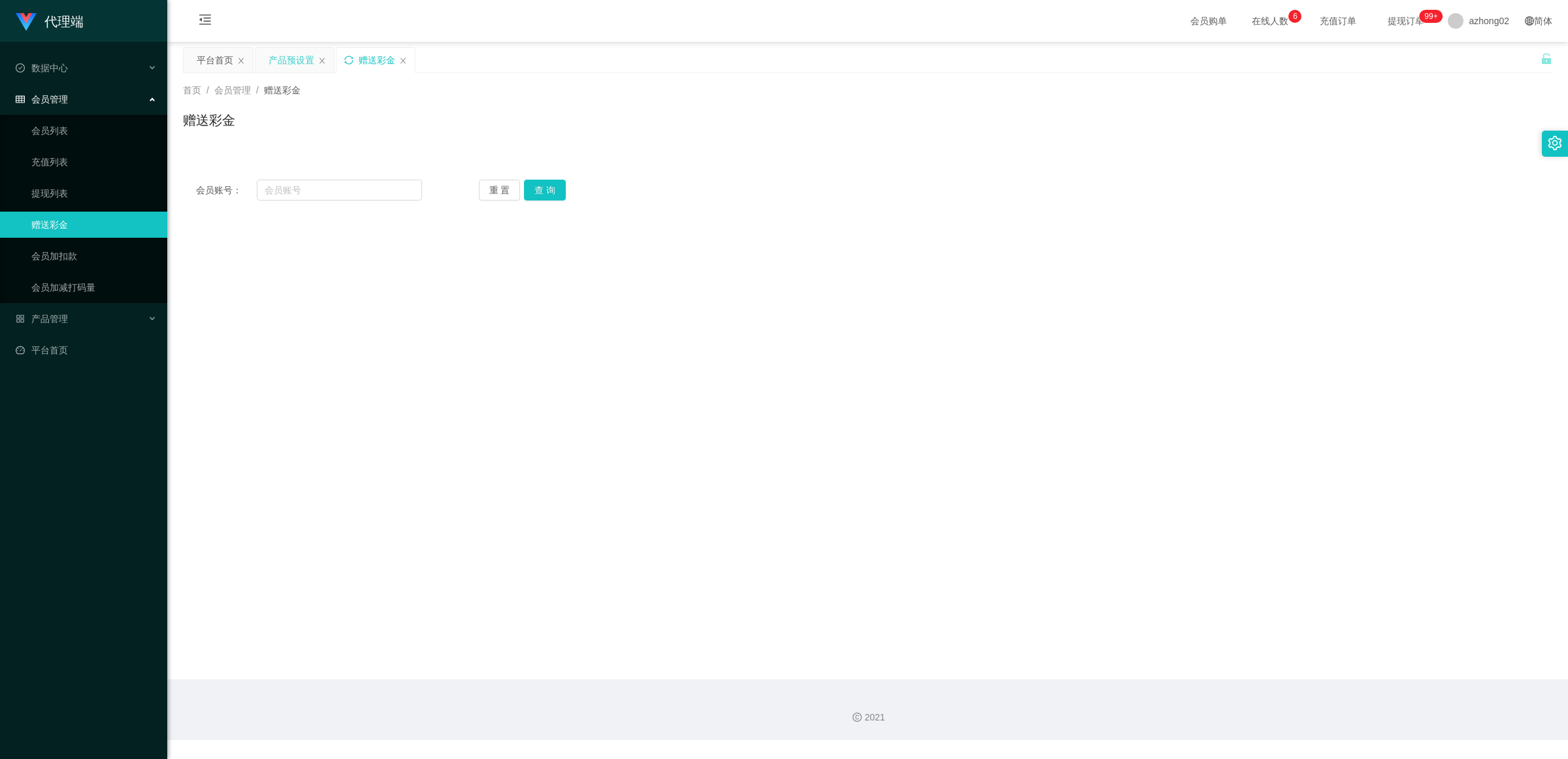
click at [356, 175] on div "会员账号： 重 置 查 询 会员账号 会员姓名 账号余额 操作类型 彩金加款 彩金扣款 金额 确 定" at bounding box center [867, 190] width 1370 height 47
click at [351, 180] on input "text" at bounding box center [339, 190] width 165 height 21
drag, startPoint x: 984, startPoint y: 350, endPoint x: 957, endPoint y: 373, distance: 35.5
click at [558, 350] on main "关闭左侧 关闭右侧 关闭其它 刷新页面 平台首页 产品预设置 赠送彩金 首页 / 会员管理 / 赠送彩金 / 赠送彩金 会员账号： 重 置 查 询 会员账号 …" at bounding box center [867, 360] width 1401 height 637
click at [558, 318] on main "关闭左侧 关闭右侧 关闭其它 刷新页面 平台首页 产品预设置 赠送彩金 首页 / 会员管理 / 赠送彩金 / 赠送彩金 会员账号： 重 置 查 询 会员账号 …" at bounding box center [867, 360] width 1401 height 637
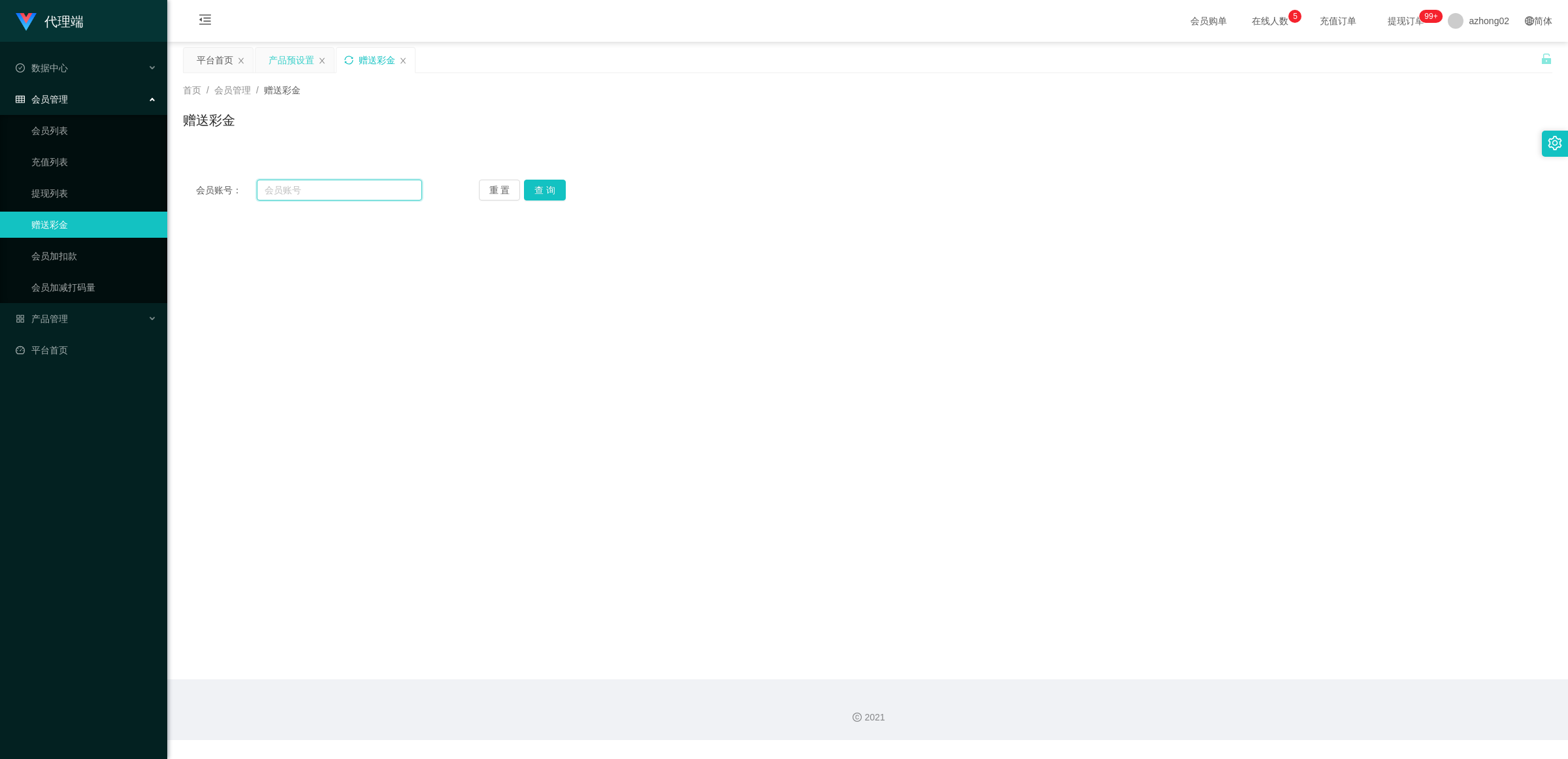
click at [379, 197] on input "text" at bounding box center [339, 190] width 165 height 21
paste input "0166295582"
drag, startPoint x: 561, startPoint y: 191, endPoint x: 553, endPoint y: 189, distance: 8.2
click at [555, 190] on button "查 询" at bounding box center [545, 190] width 41 height 21
click at [552, 189] on div "重 置 查 询" at bounding box center [592, 190] width 226 height 21
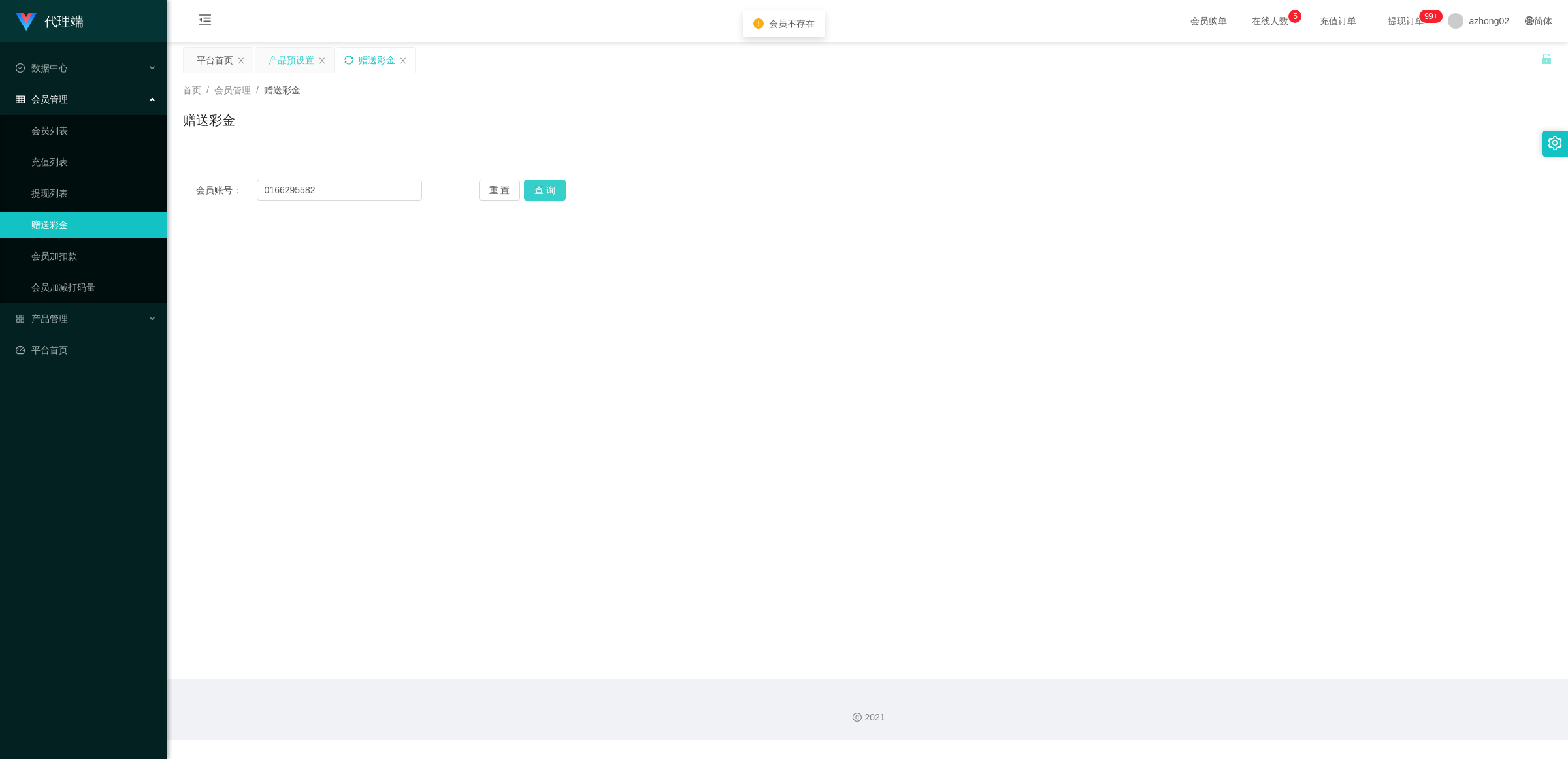
click at [552, 189] on button "查 询" at bounding box center [545, 190] width 41 height 21
click at [271, 187] on input "0166295582" at bounding box center [339, 190] width 165 height 21
click at [268, 186] on input "0166295582" at bounding box center [339, 190] width 165 height 21
click at [547, 191] on button "查 询" at bounding box center [545, 190] width 41 height 21
click at [553, 184] on button "查 询" at bounding box center [545, 190] width 41 height 21
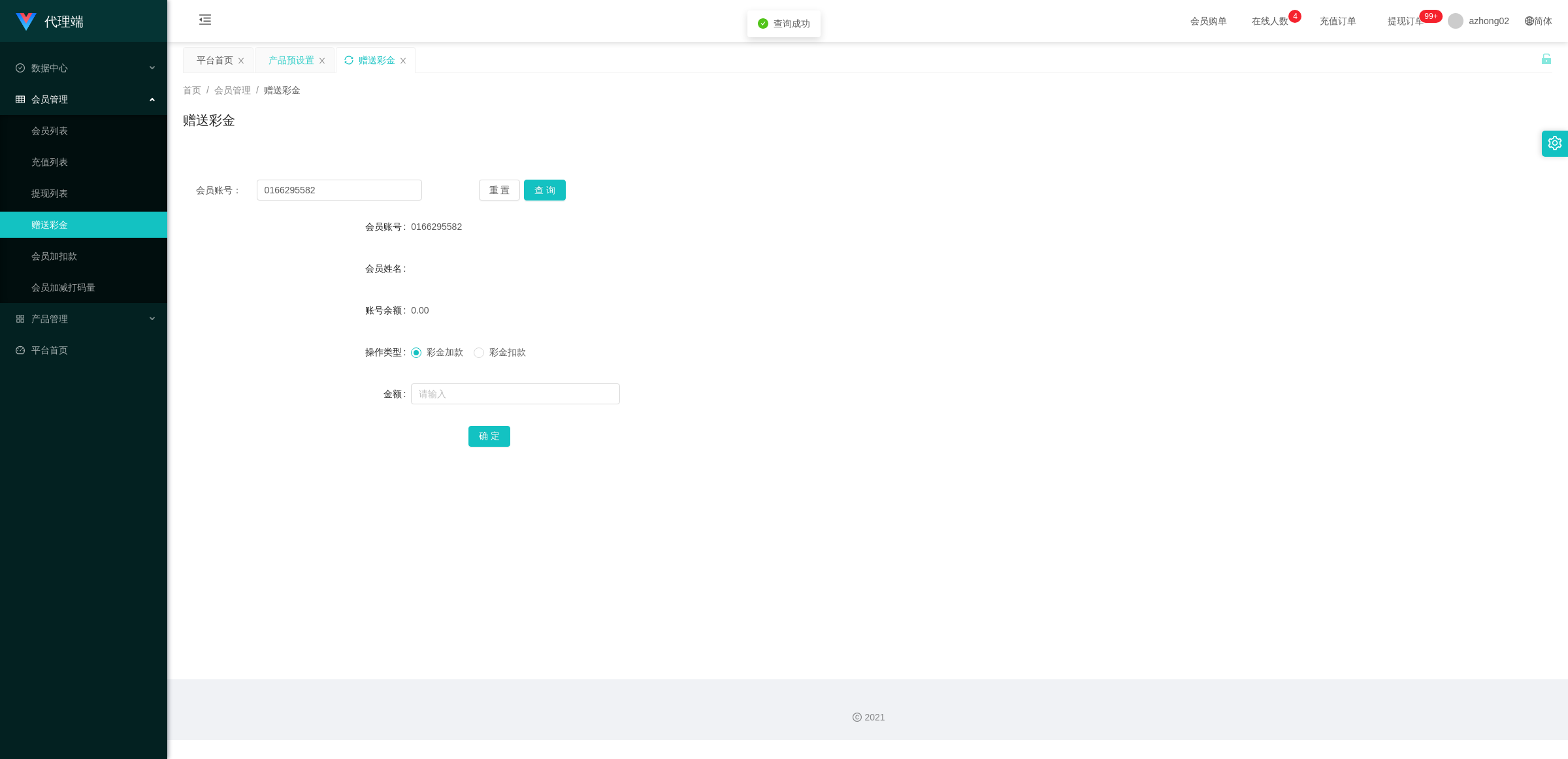
click at [501, 353] on span "彩金扣款" at bounding box center [508, 352] width 47 height 11
click at [557, 189] on button "查 询" at bounding box center [545, 190] width 41 height 21
drag, startPoint x: 368, startPoint y: 184, endPoint x: 32, endPoint y: 180, distance: 336.0
click at [32, 180] on section "代理端 数据中心 会员管理 会员列表 充值列表 提现列表 赠送彩金 会员加扣款 会员加减打码量 产品管理 开奖记录 注单管理 产品列表 即时注单 产品预设置 …" at bounding box center [784, 370] width 1568 height 740
click at [556, 188] on button "查 询" at bounding box center [545, 190] width 41 height 21
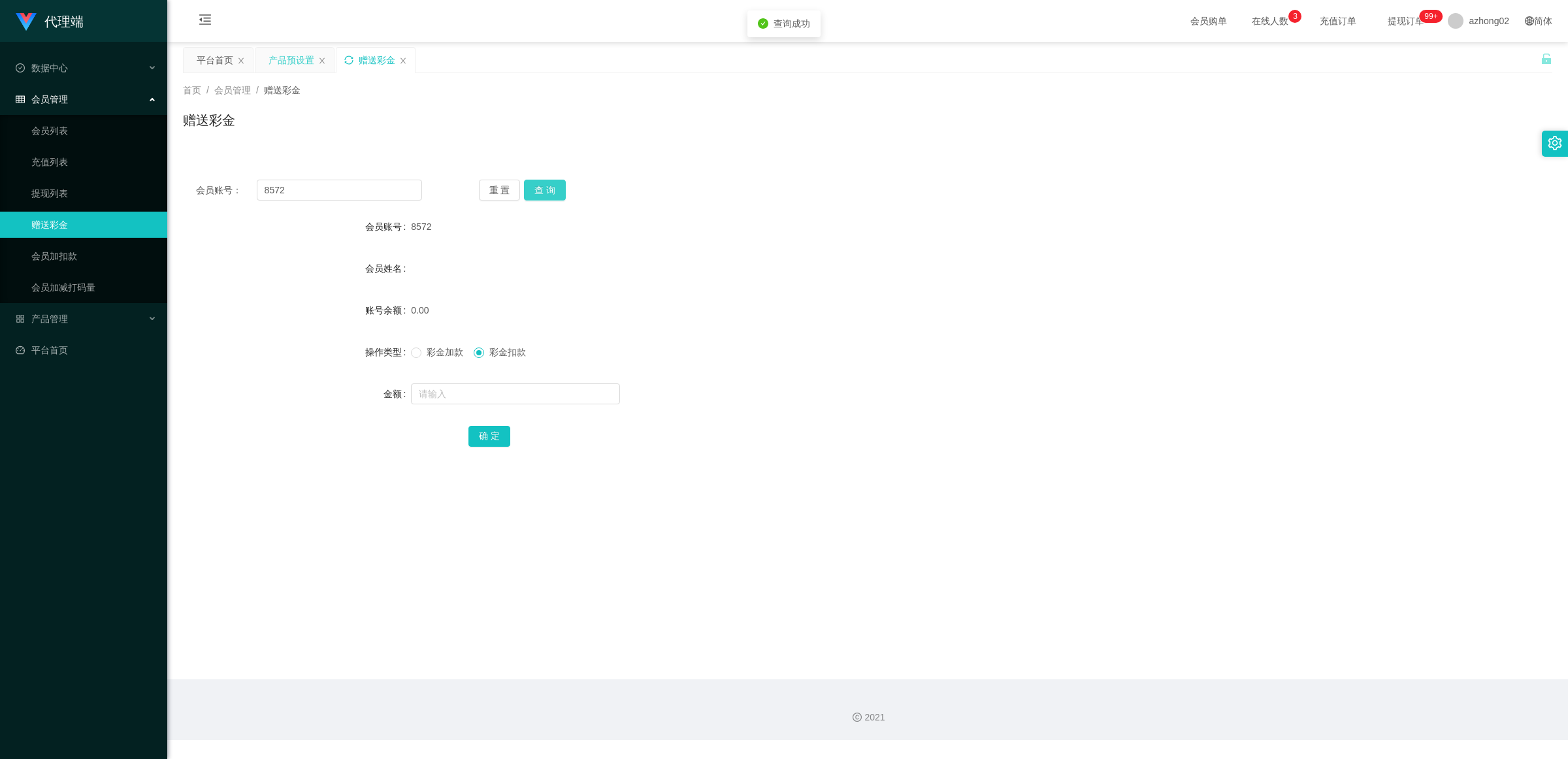
click at [556, 188] on button "查 询" at bounding box center [545, 190] width 41 height 21
click at [369, 180] on input "8572" at bounding box center [339, 190] width 165 height 21
drag, startPoint x: 371, startPoint y: 186, endPoint x: 135, endPoint y: 183, distance: 236.0
click at [135, 183] on section "代理端 数据中心 会员管理 会员列表 充值列表 提现列表 赠送彩金 会员加扣款 会员加减打码量 产品管理 开奖记录 注单管理 产品列表 即时注单 产品预设置 …" at bounding box center [784, 370] width 1568 height 740
paste input "016629558"
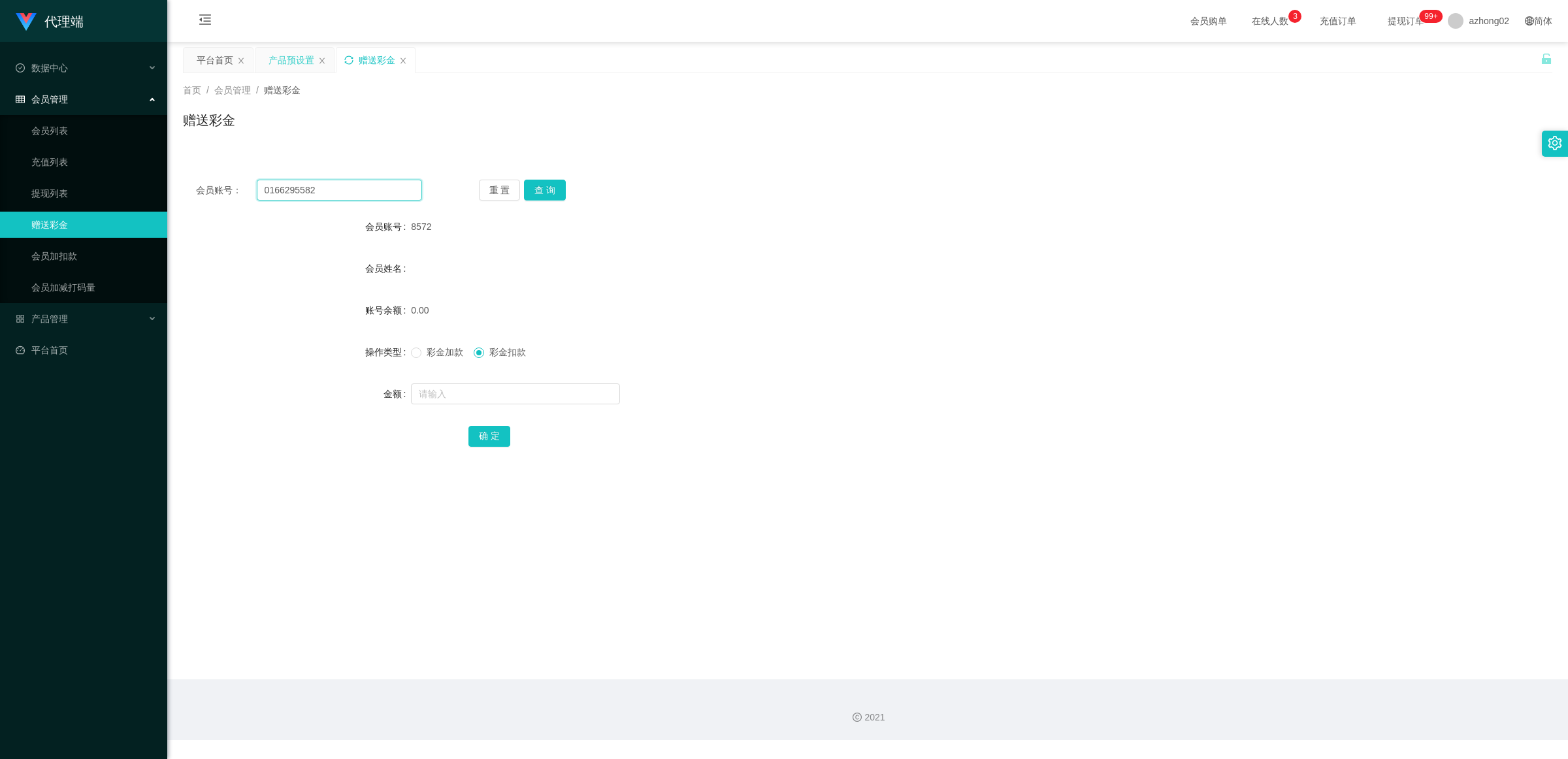
click at [265, 191] on input "0166295582" at bounding box center [339, 190] width 165 height 21
type input "0166295582"
click at [558, 187] on button "查 询" at bounding box center [545, 190] width 41 height 21
drag, startPoint x: 830, startPoint y: 138, endPoint x: 821, endPoint y: 138, distance: 9.0
click at [558, 138] on div "赠送彩金" at bounding box center [867, 125] width 1370 height 30
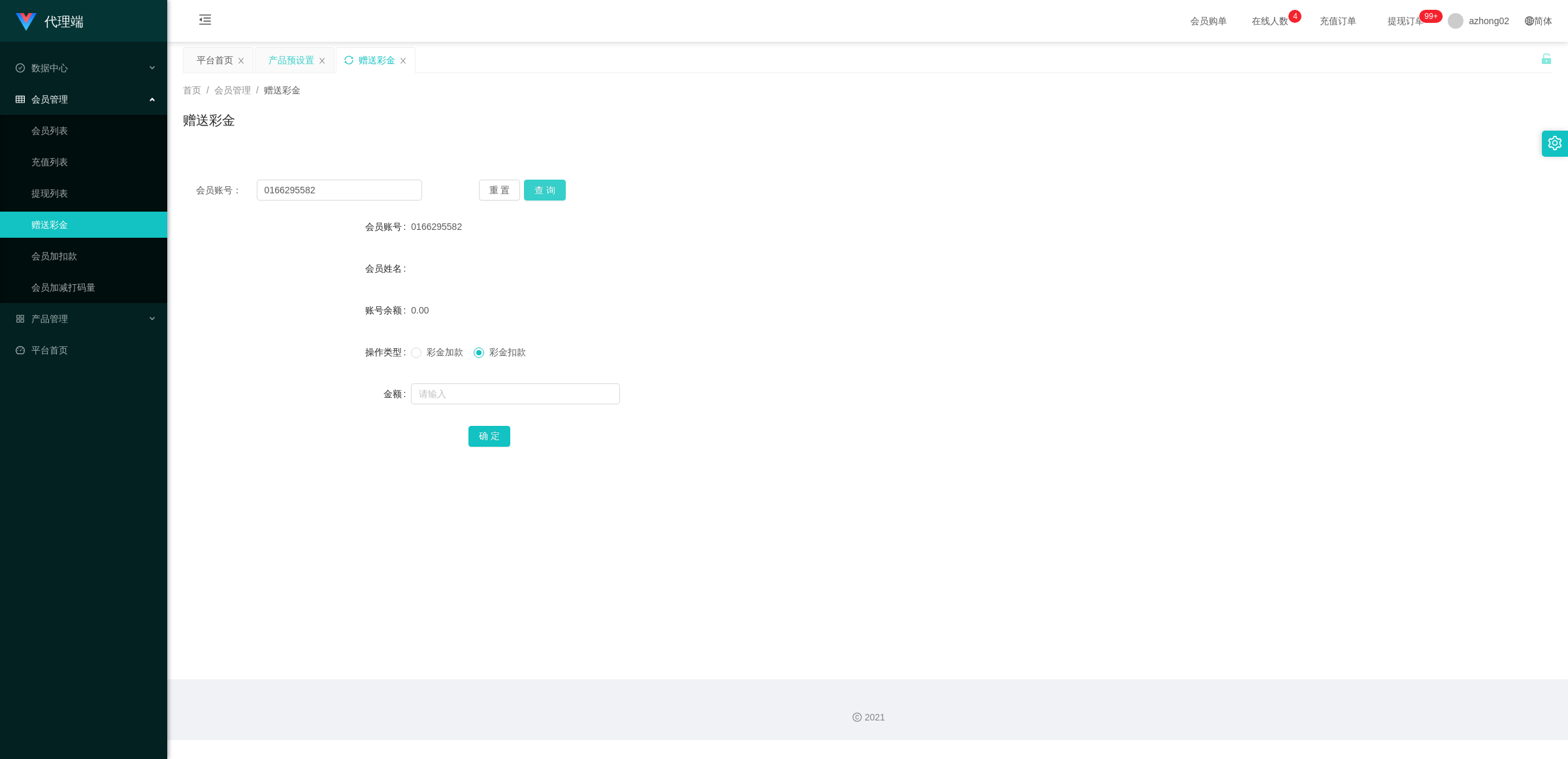
click at [548, 198] on button "查 询" at bounding box center [545, 190] width 41 height 21
click at [558, 183] on div "会员账号： 0166295582 重 置 查 询" at bounding box center [867, 190] width 1370 height 21
click at [285, 64] on div "产品预设置" at bounding box center [291, 60] width 46 height 25
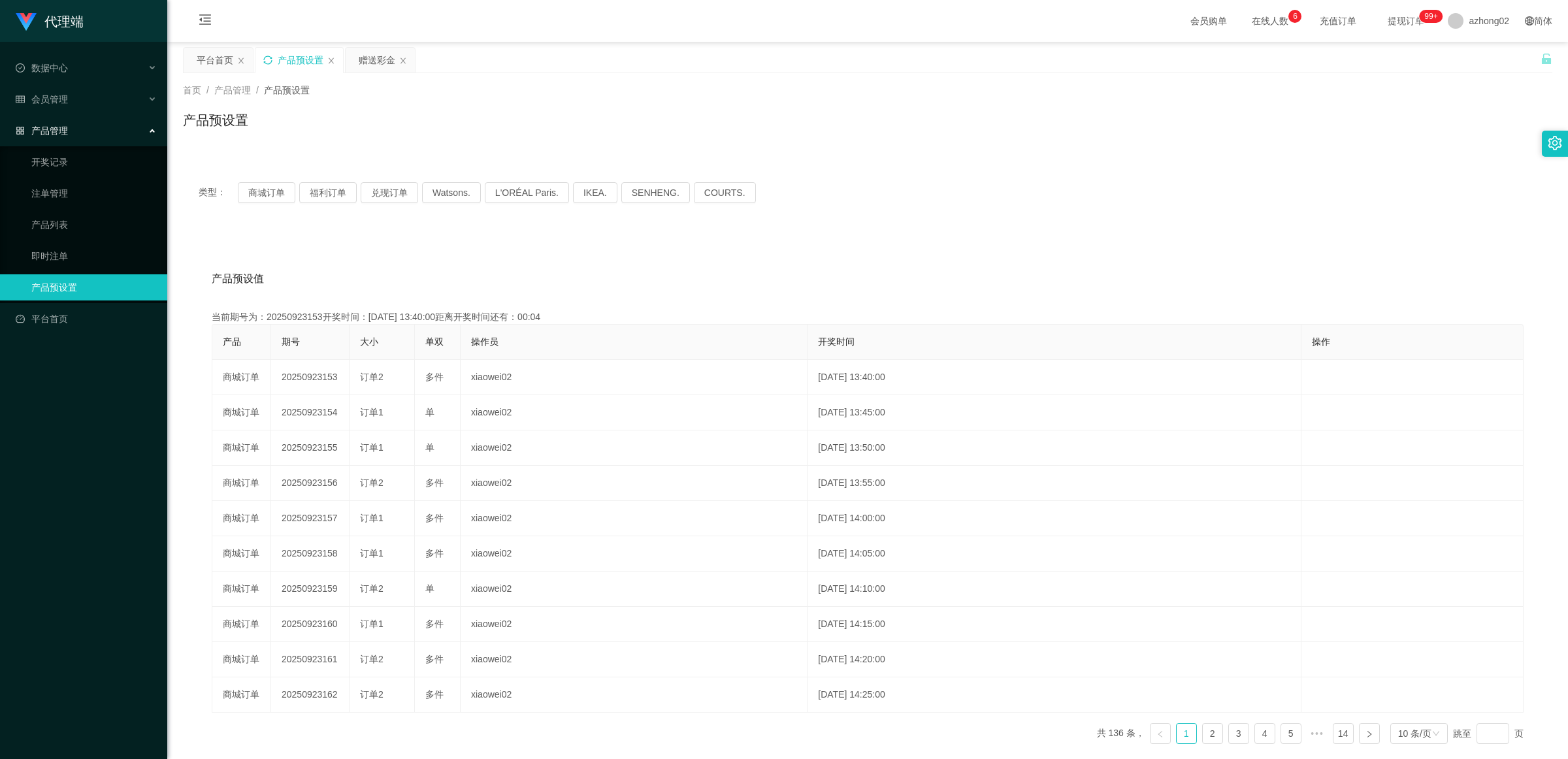
click at [328, 237] on div "产品预设值 添加期号 当前期号为：20250923153开奖时间：[DATE] 13:40:00距离开奖时间还有：00:04 产品 期号 大小 单双 操作员 …" at bounding box center [867, 501] width 1370 height 538
click at [270, 191] on button "商城订单" at bounding box center [267, 193] width 58 height 21
click at [374, 54] on div "赠送彩金" at bounding box center [376, 60] width 37 height 25
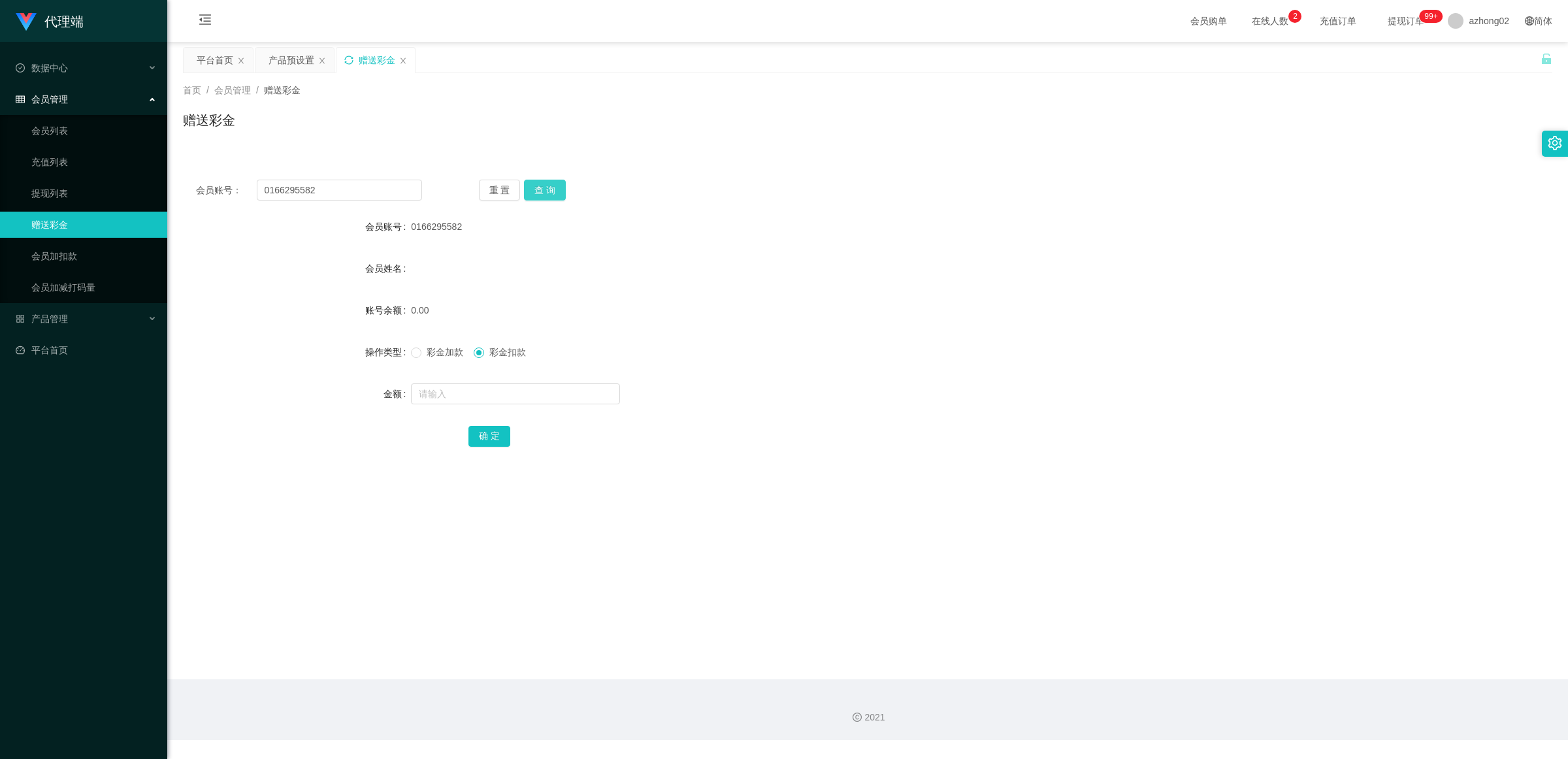
click at [549, 191] on button "查 询" at bounding box center [545, 190] width 41 height 21
click at [278, 60] on div "产品预设置" at bounding box center [291, 60] width 46 height 25
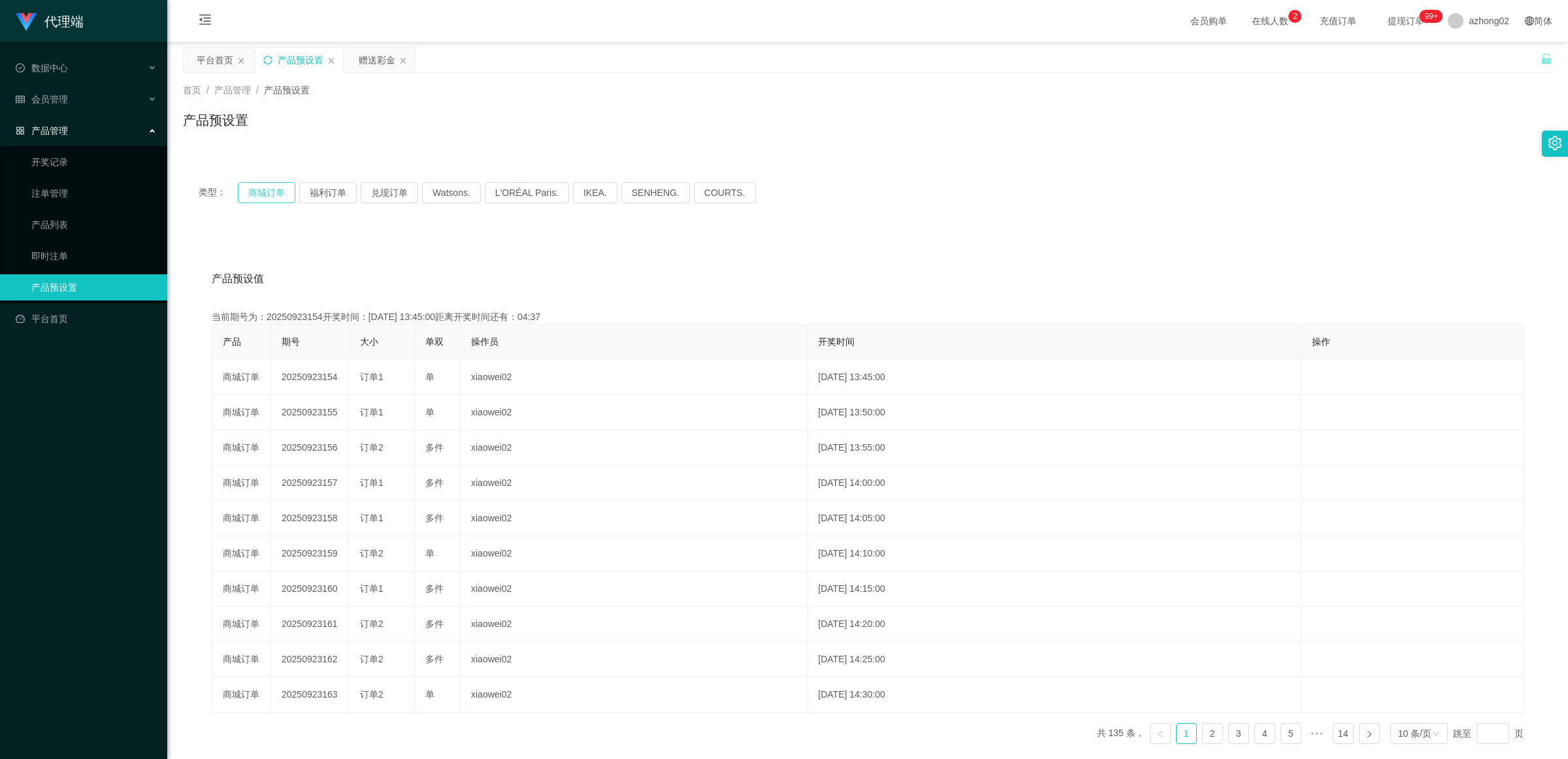
click at [260, 189] on button "商城订单" at bounding box center [267, 193] width 58 height 21
click at [256, 190] on button "商城订单" at bounding box center [267, 193] width 58 height 21
click at [324, 188] on button "福利订单" at bounding box center [328, 193] width 58 height 21
click at [284, 193] on button "商城订单" at bounding box center [267, 193] width 58 height 21
click at [357, 59] on div "赠送彩金" at bounding box center [380, 60] width 69 height 25
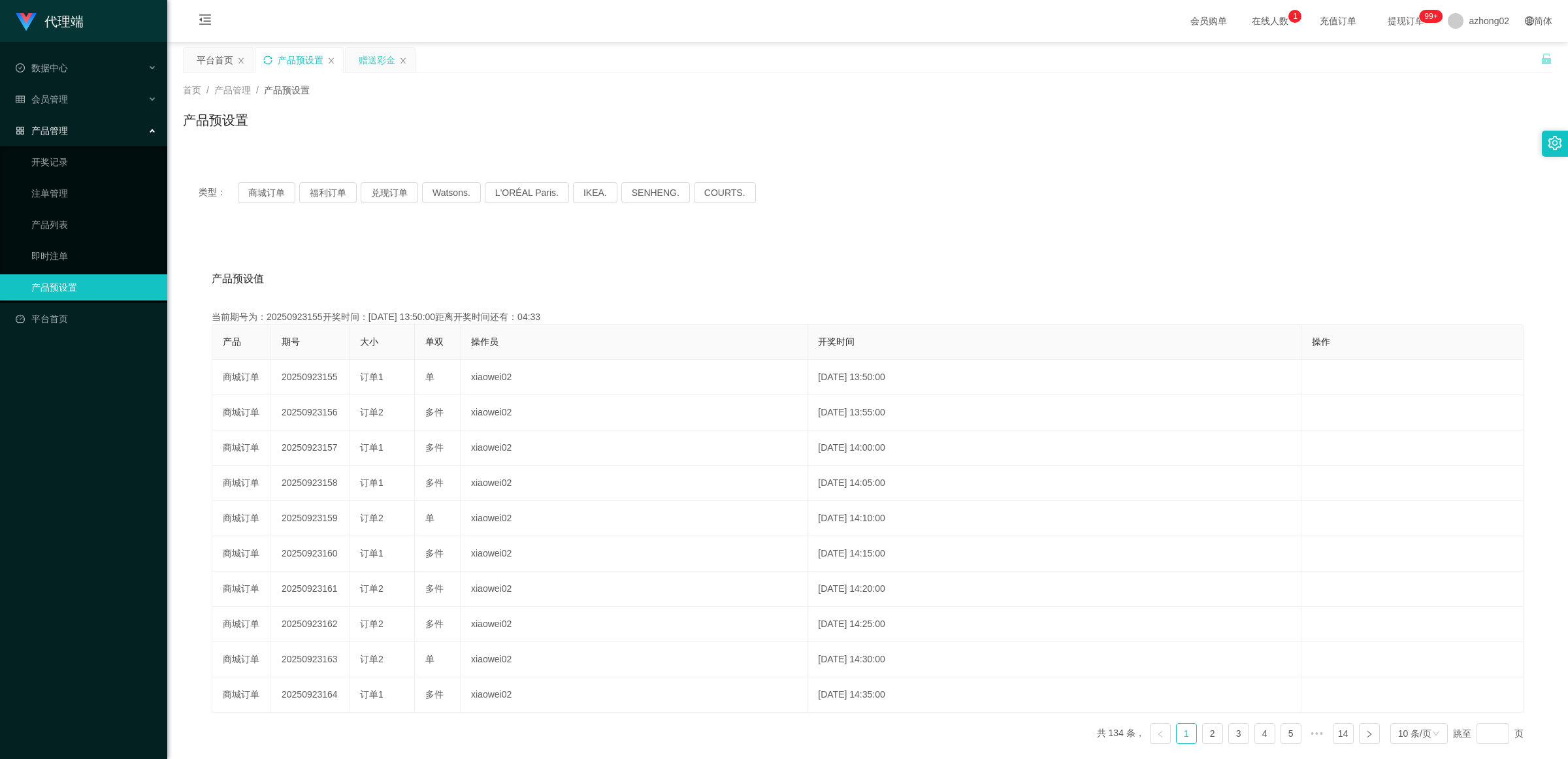
click at [376, 65] on div "赠送彩金" at bounding box center [376, 60] width 37 height 25
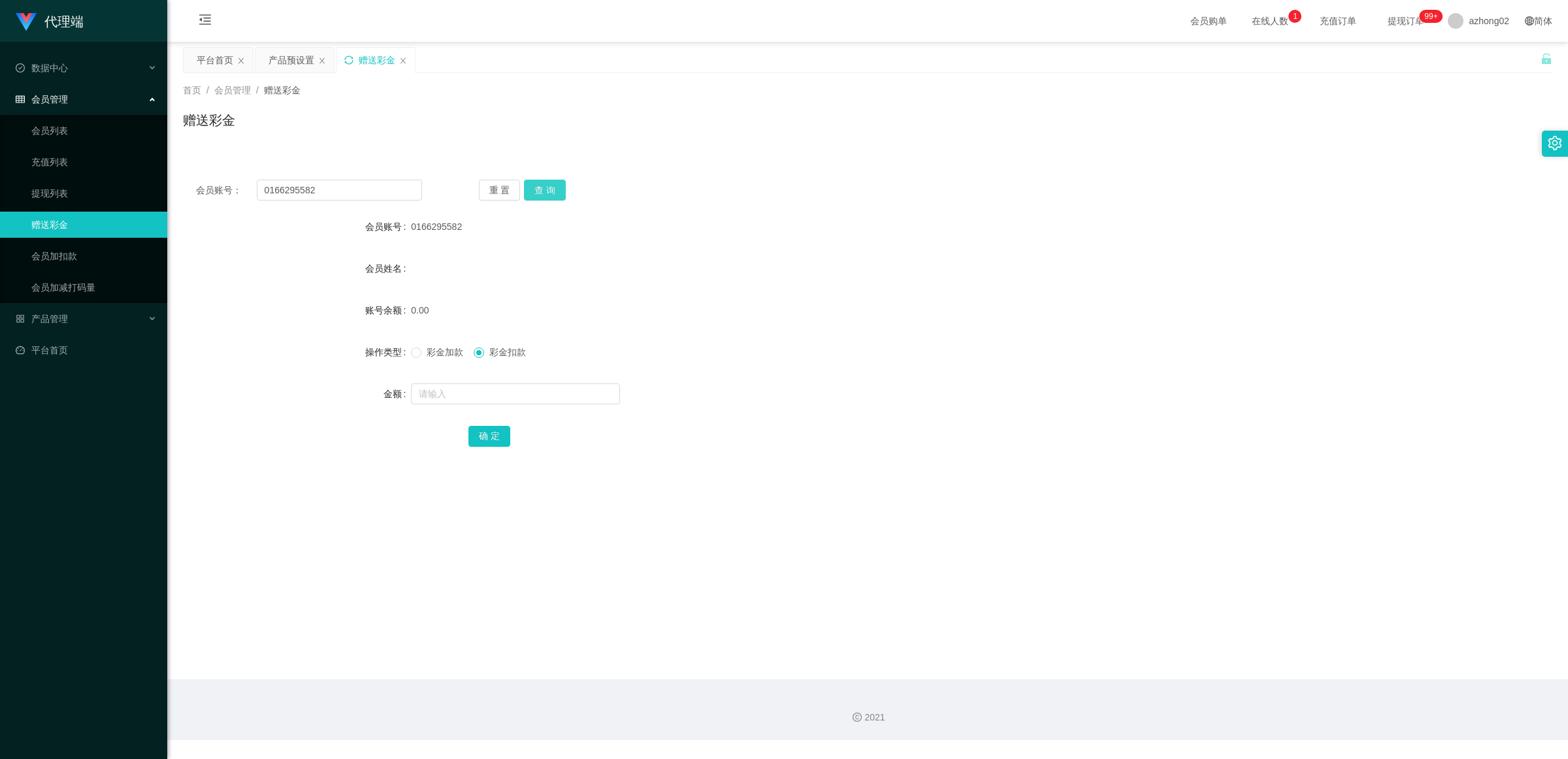
click at [536, 188] on button "查 询" at bounding box center [545, 190] width 41 height 21
click at [558, 21] on span "在线人数 0 1 2 3 4 5 6 7 8 9 0 1 2 3 4 5 6 7 8 9 0 1 2 3 4 5 6 7 8 9" at bounding box center [1270, 20] width 50 height 9
